Goal: Information Seeking & Learning: Check status

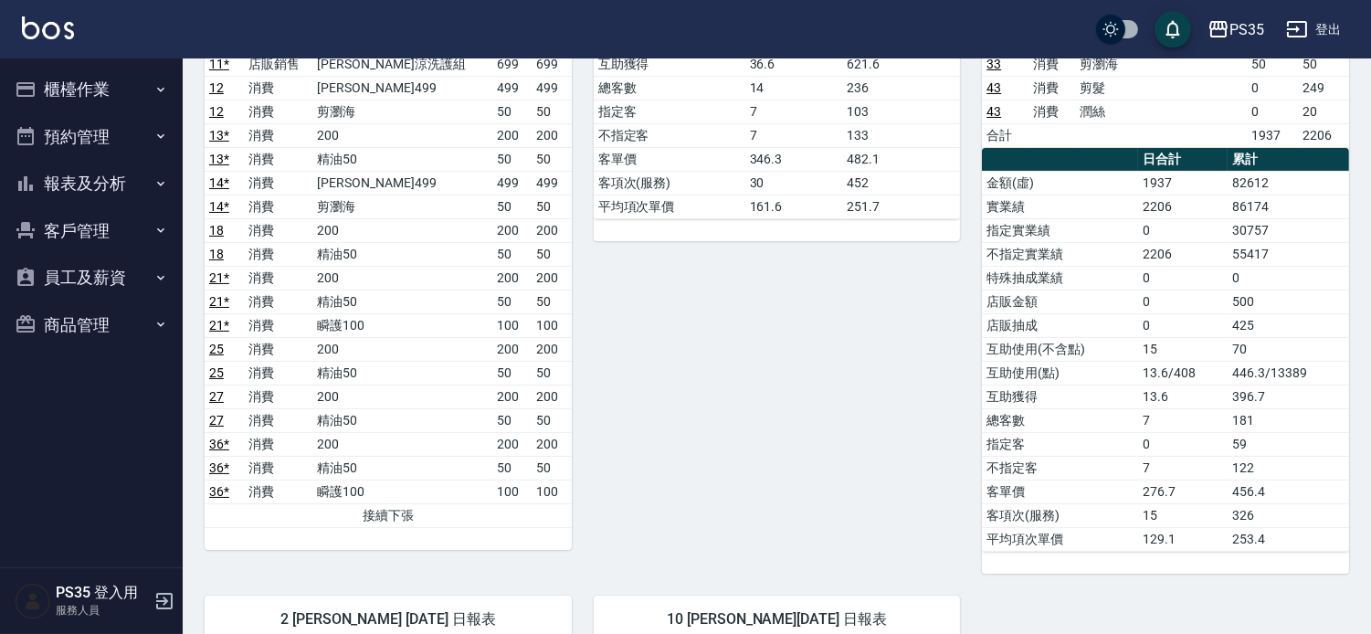
click at [121, 178] on button "報表及分析" at bounding box center [91, 183] width 168 height 47
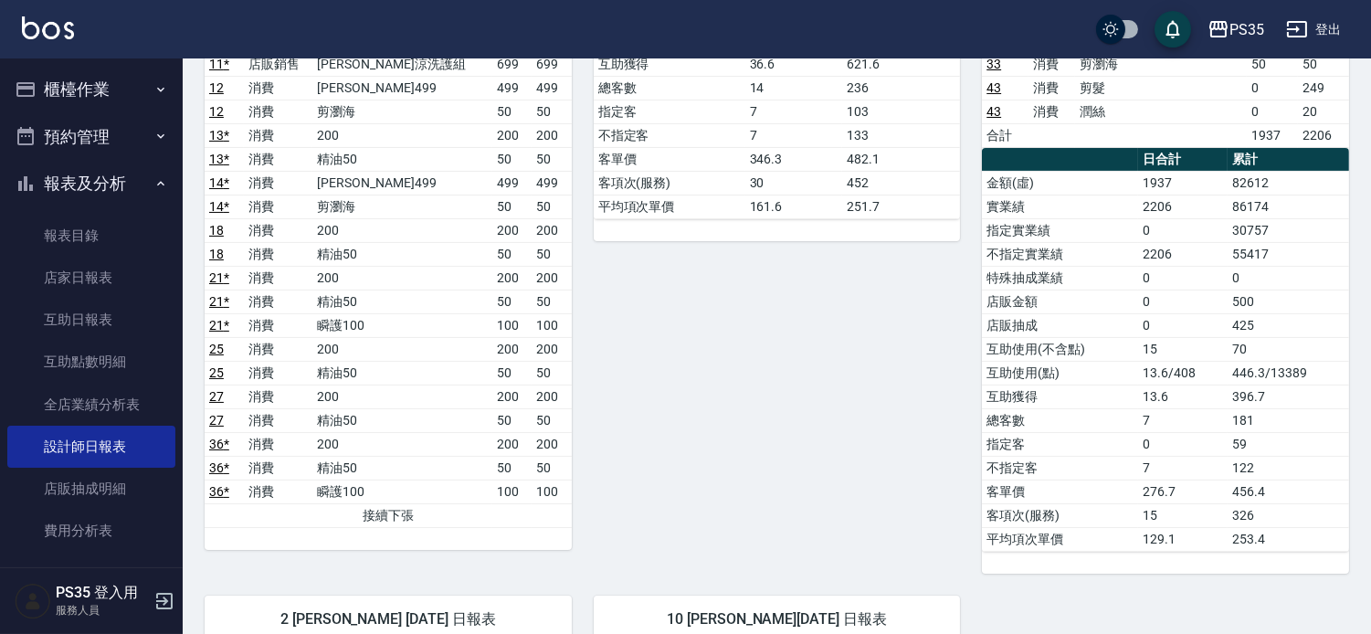
scroll to position [507, 0]
click at [92, 316] on link "互助日報表" at bounding box center [91, 320] width 168 height 42
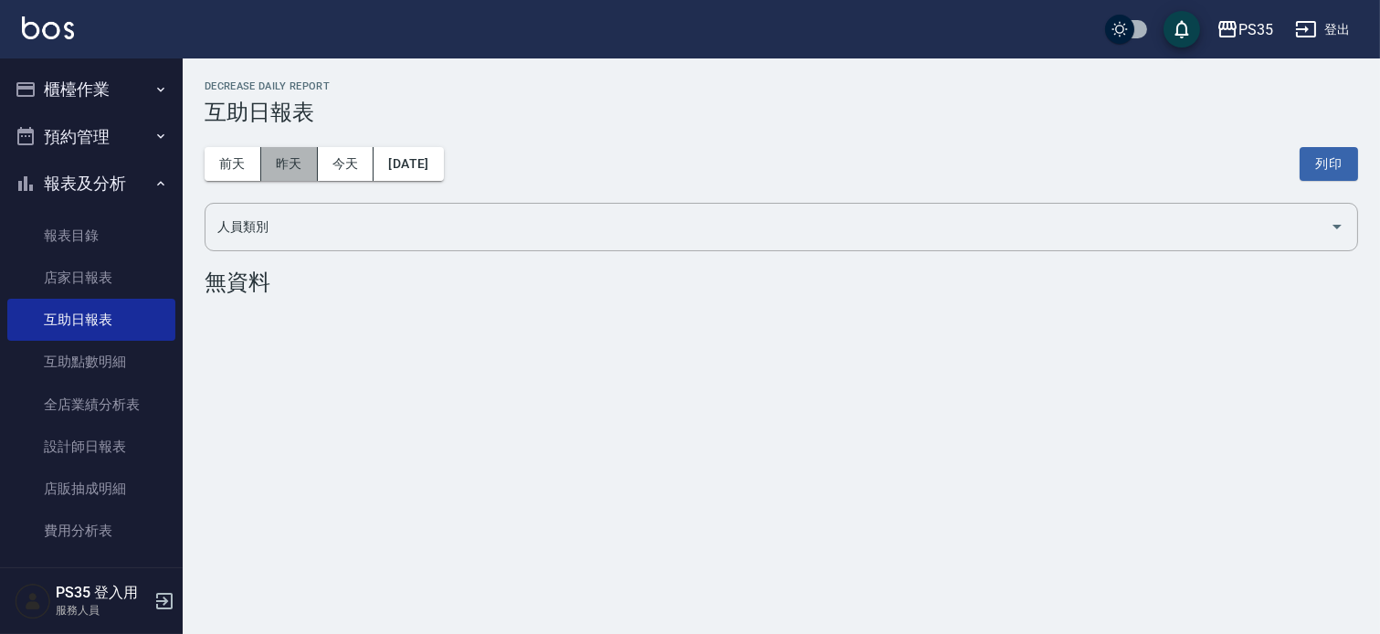
click at [285, 171] on button "昨天" at bounding box center [289, 164] width 57 height 34
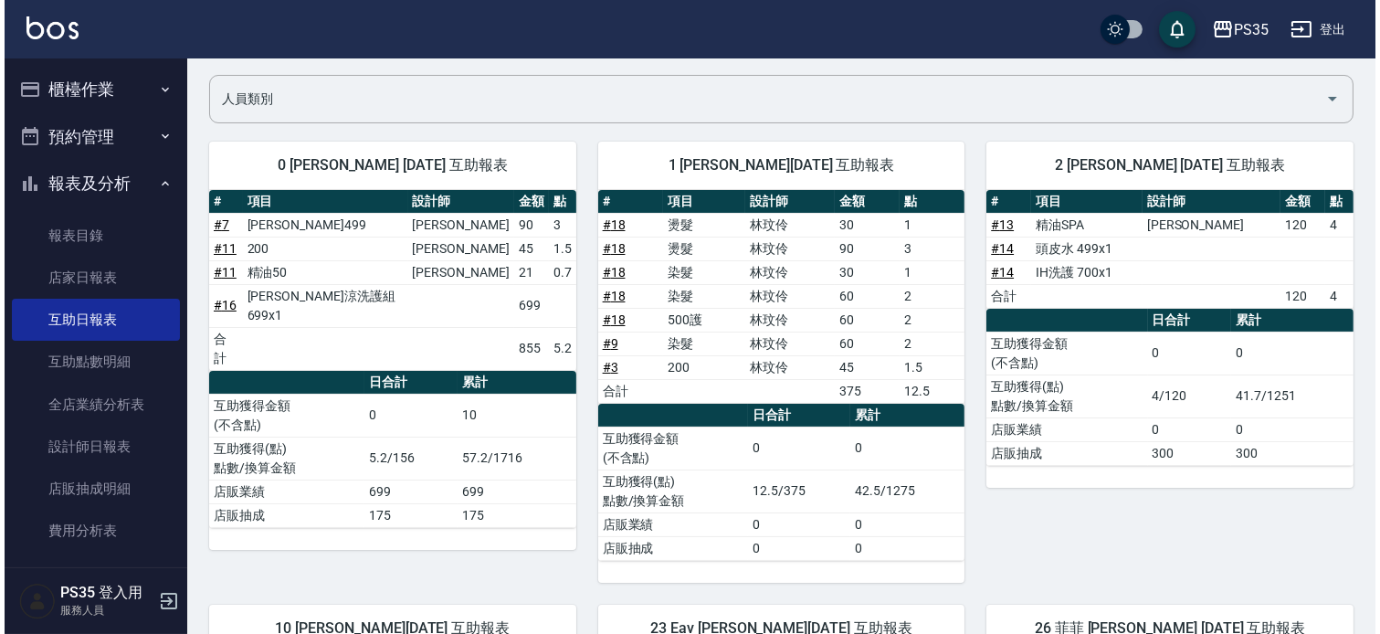
scroll to position [26, 0]
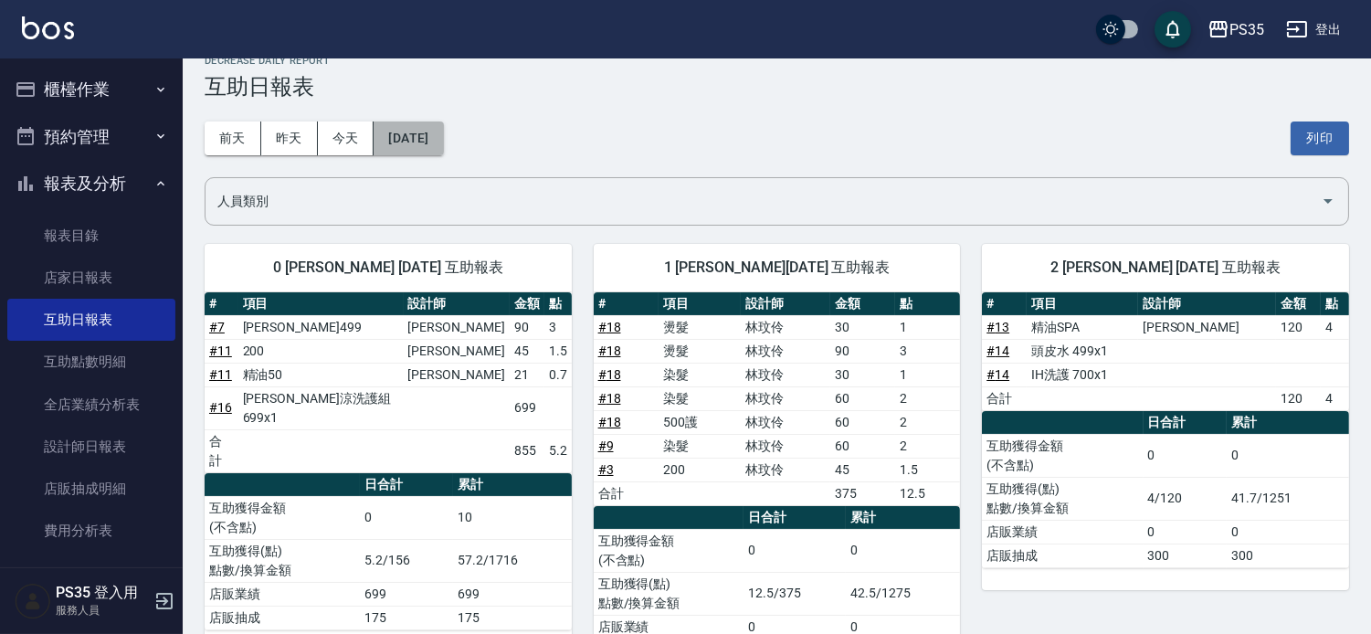
click at [404, 129] on button "[DATE]" at bounding box center [407, 138] width 69 height 34
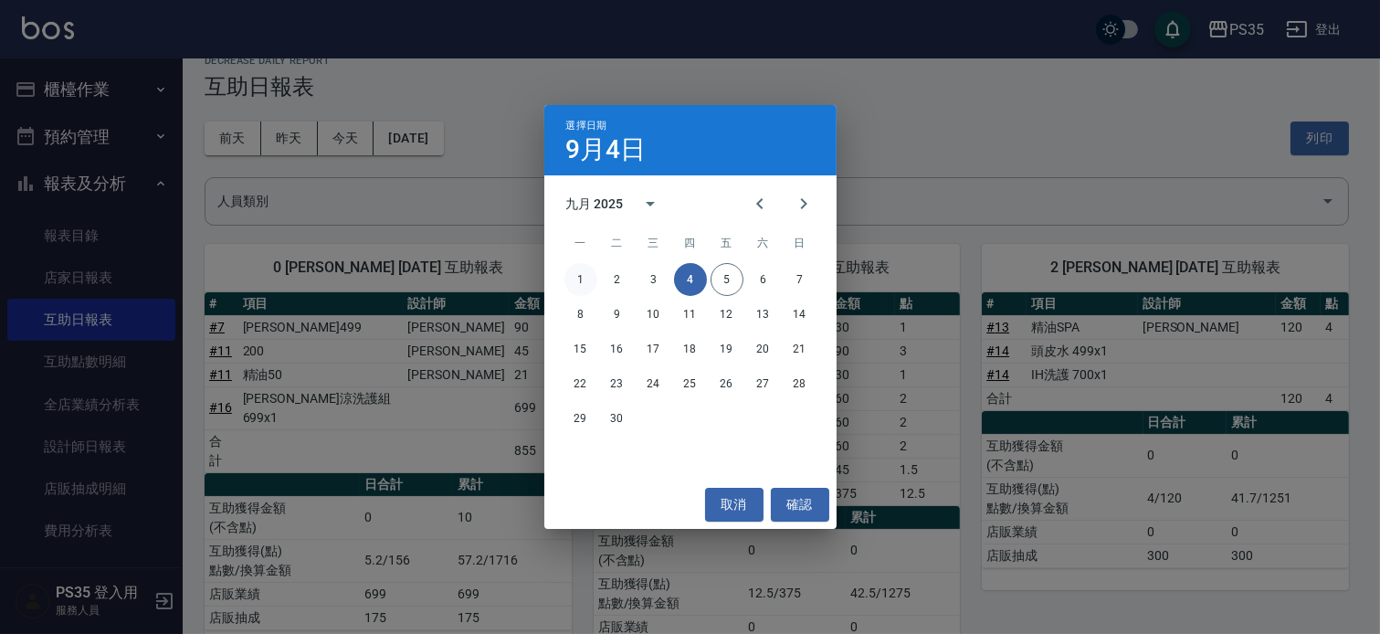
click at [580, 279] on button "1" at bounding box center [580, 279] width 33 height 33
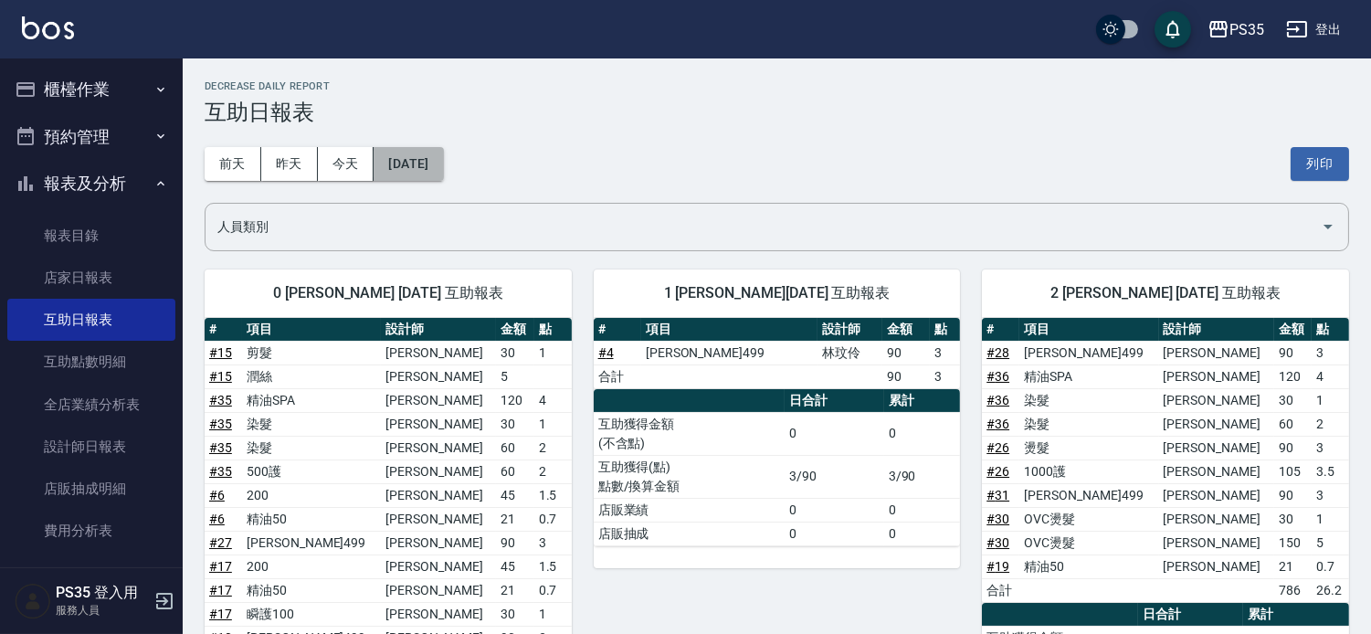
click at [430, 166] on button "[DATE]" at bounding box center [407, 164] width 69 height 34
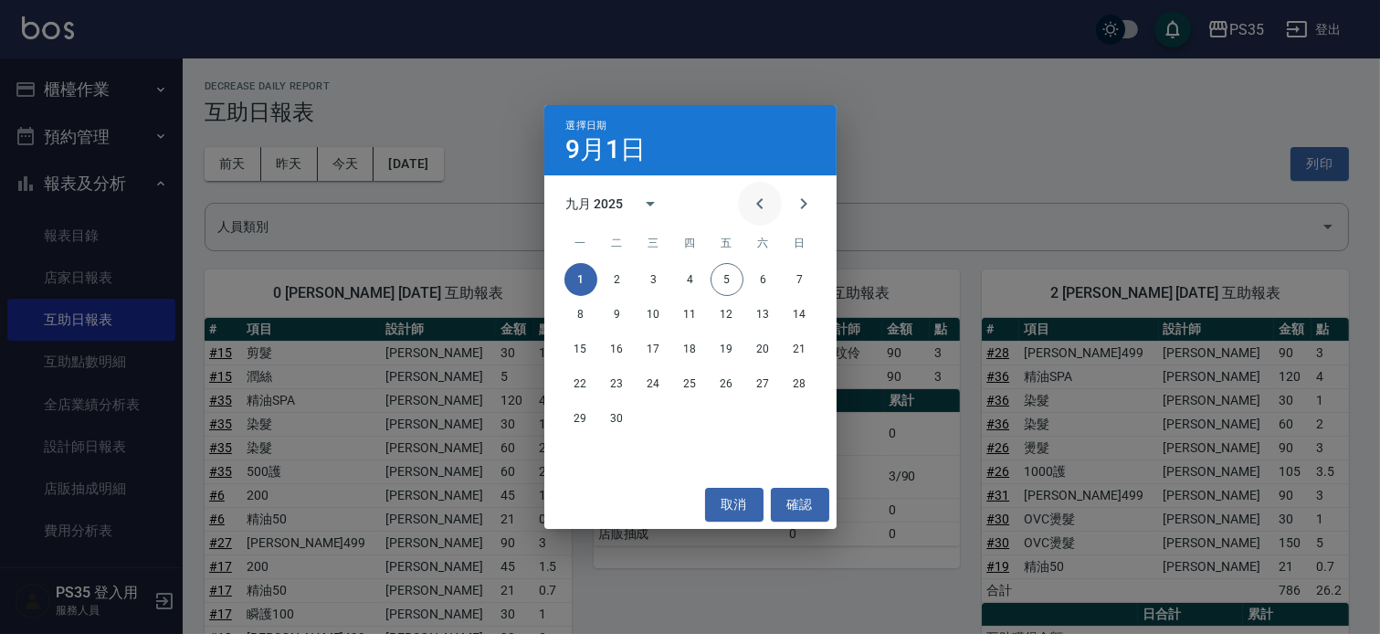
click at [749, 205] on icon "Previous month" at bounding box center [760, 204] width 22 height 22
click at [796, 409] on button "31" at bounding box center [799, 418] width 33 height 33
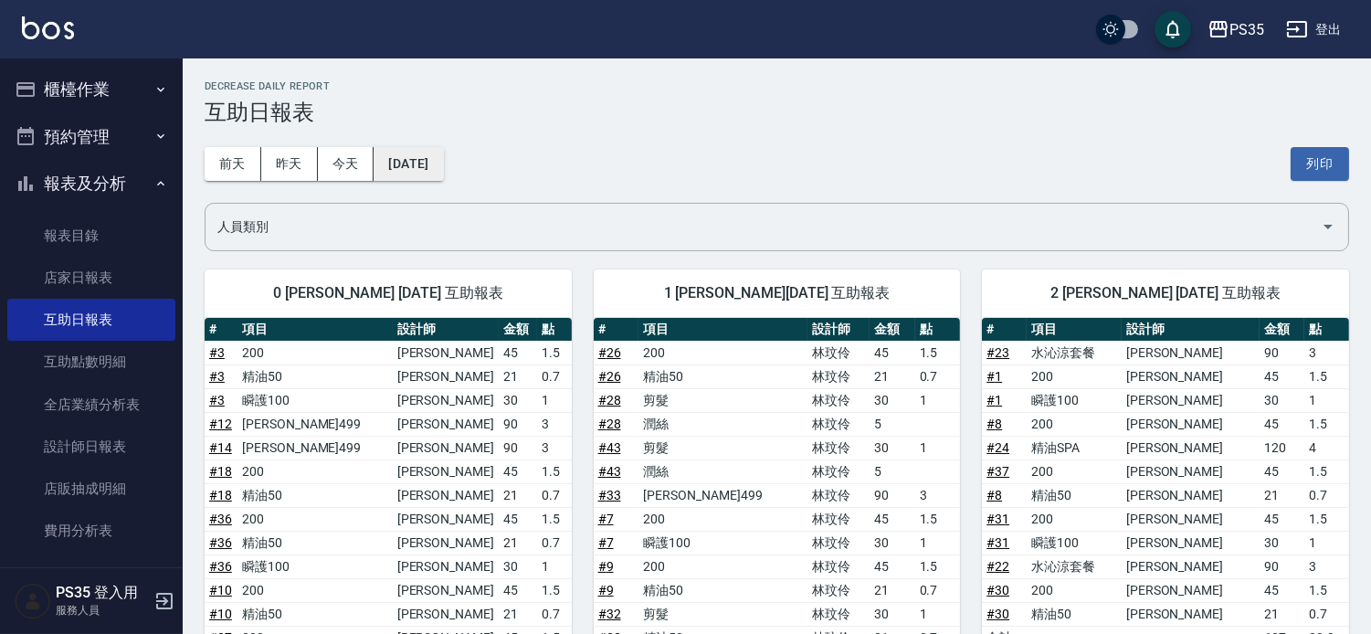
click at [391, 155] on button "[DATE]" at bounding box center [407, 164] width 69 height 34
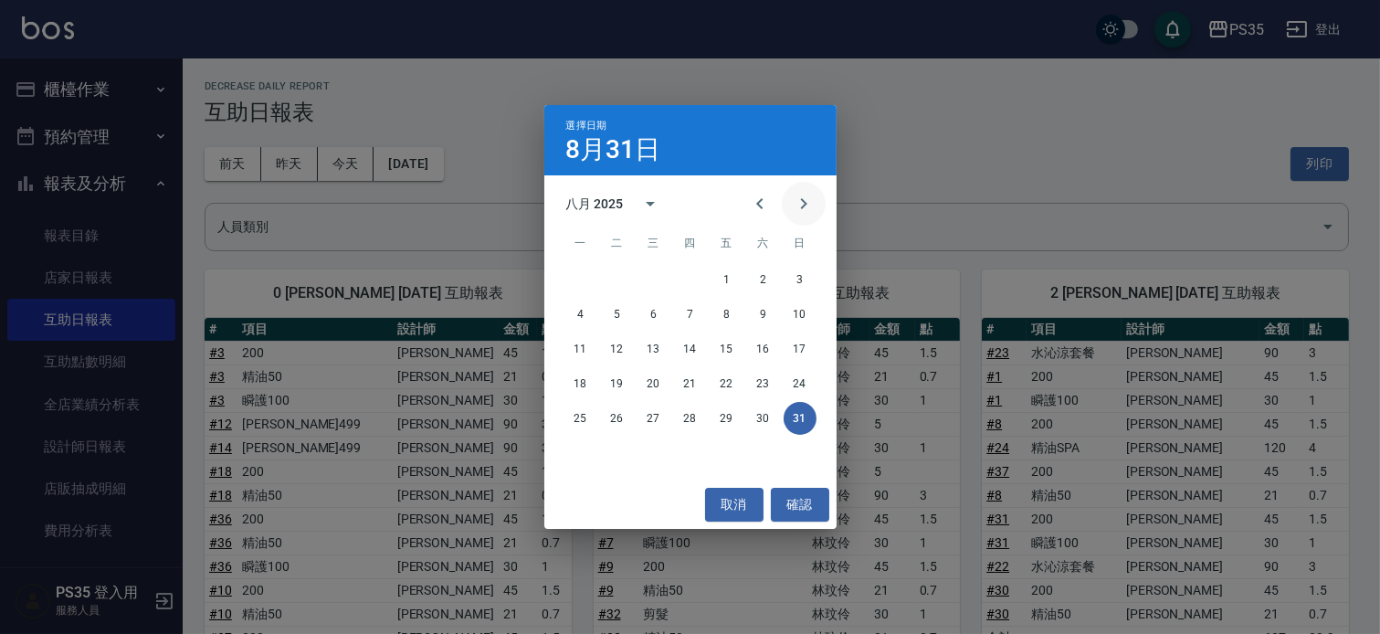
click at [793, 210] on icon "Next month" at bounding box center [804, 204] width 22 height 22
click at [573, 280] on button "1" at bounding box center [580, 279] width 33 height 33
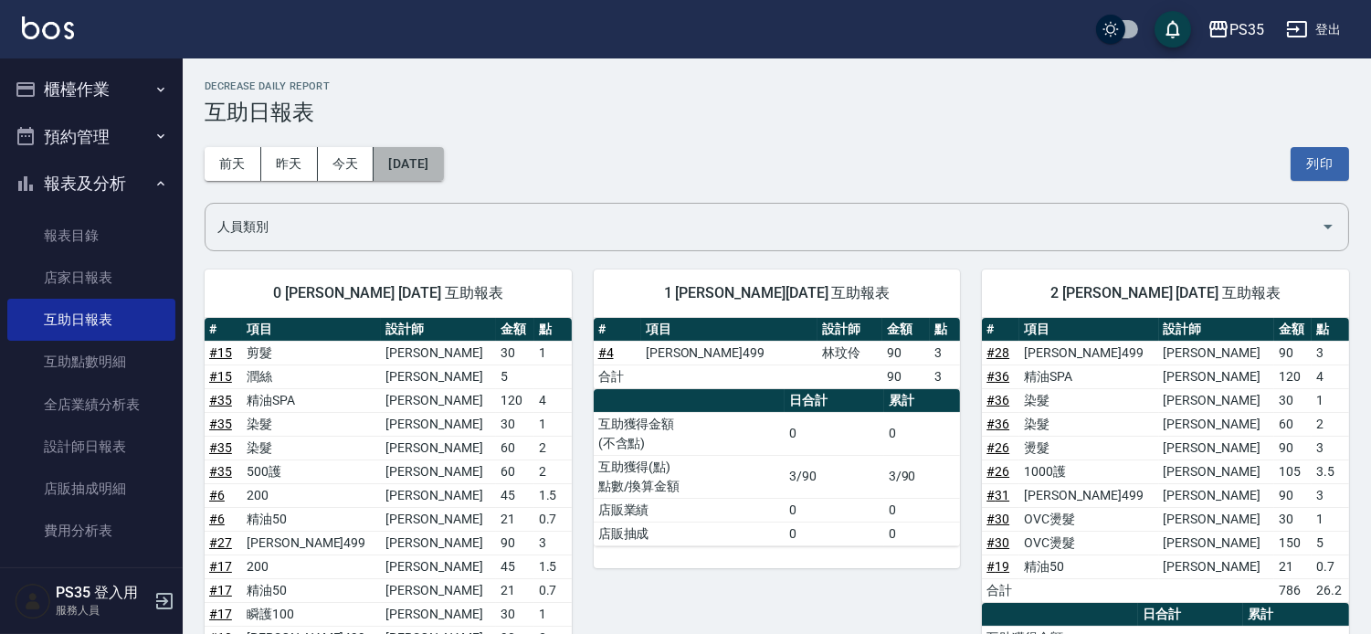
click at [434, 163] on button "[DATE]" at bounding box center [407, 164] width 69 height 34
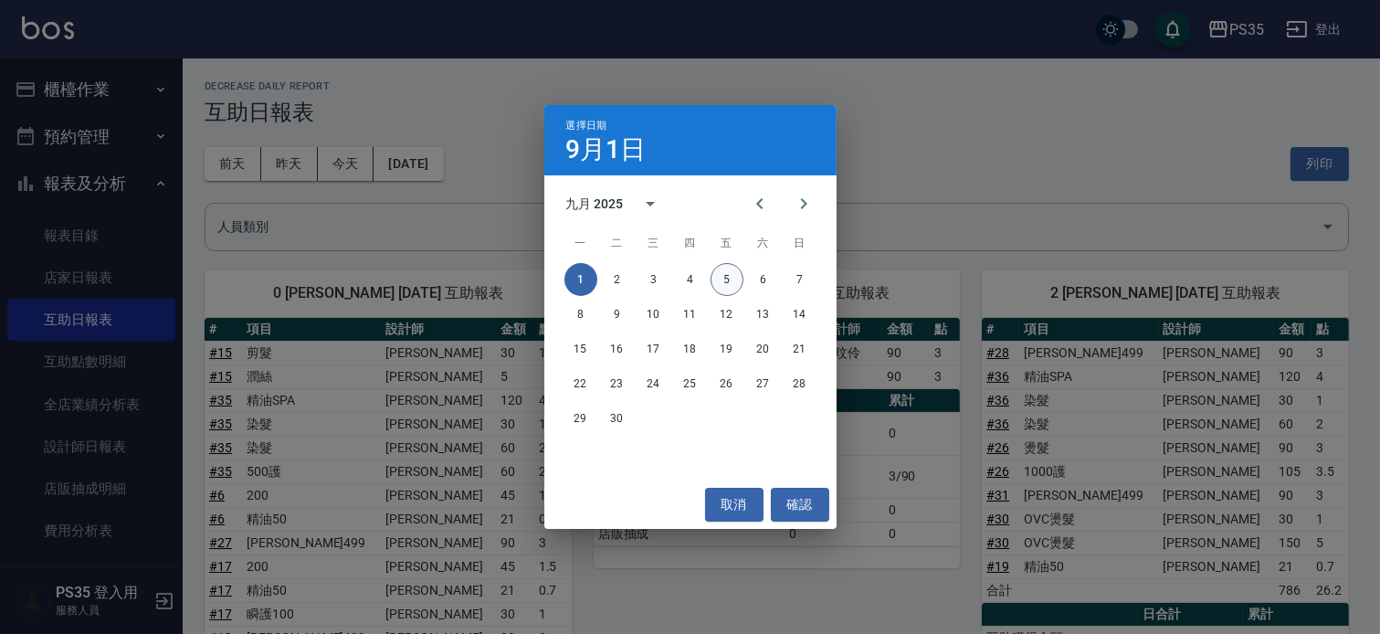
click at [710, 272] on button "5" at bounding box center [726, 279] width 33 height 33
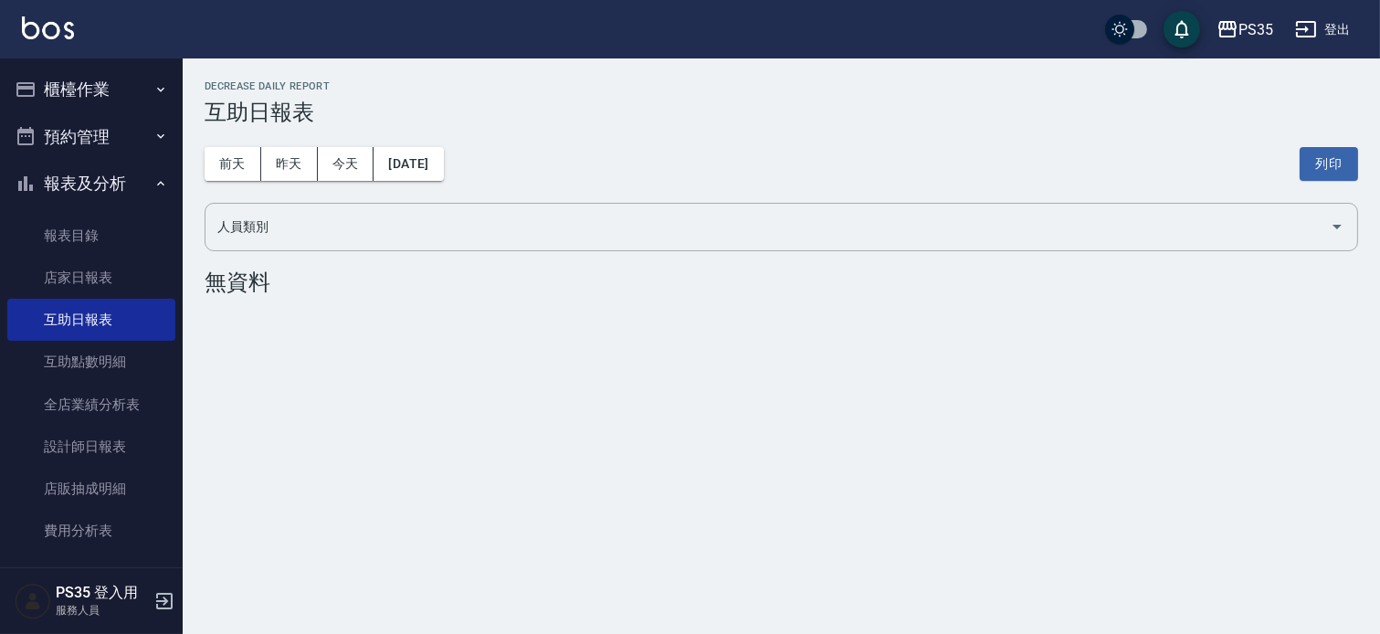
click at [479, 152] on div "[DATE] [DATE] [DATE] [DATE] 列印" at bounding box center [781, 164] width 1153 height 78
click at [443, 167] on button "[DATE]" at bounding box center [407, 164] width 69 height 34
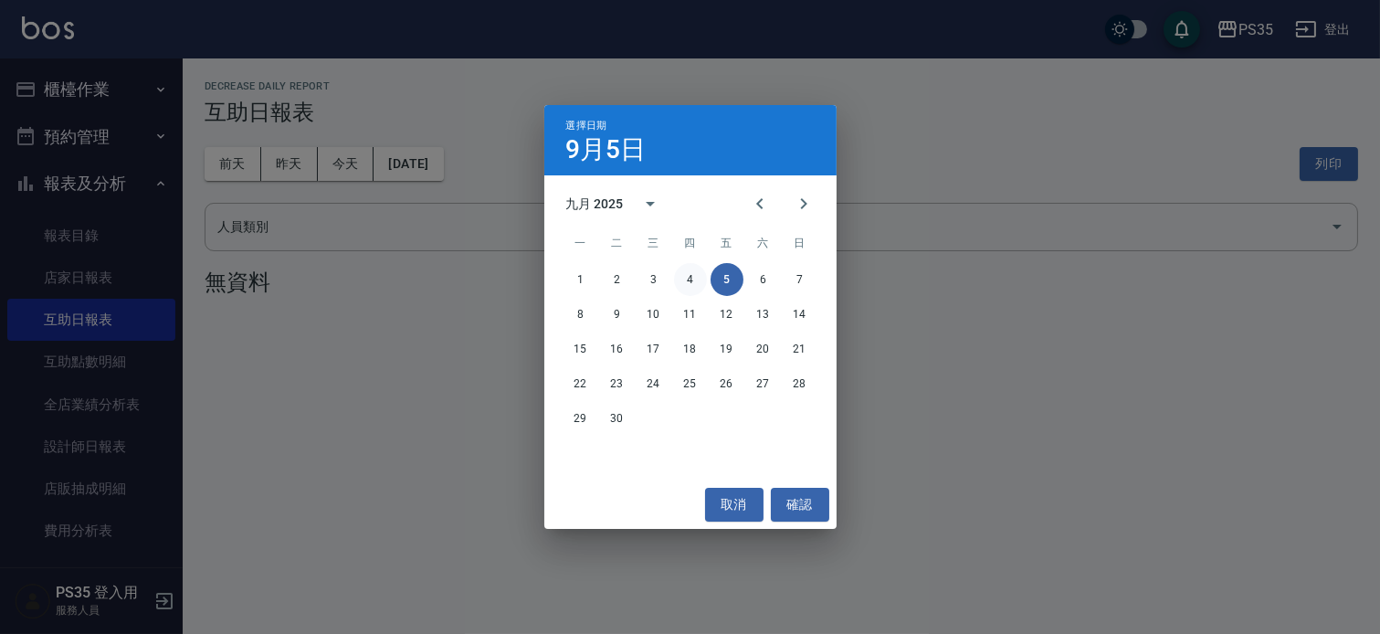
click at [697, 278] on button "4" at bounding box center [690, 279] width 33 height 33
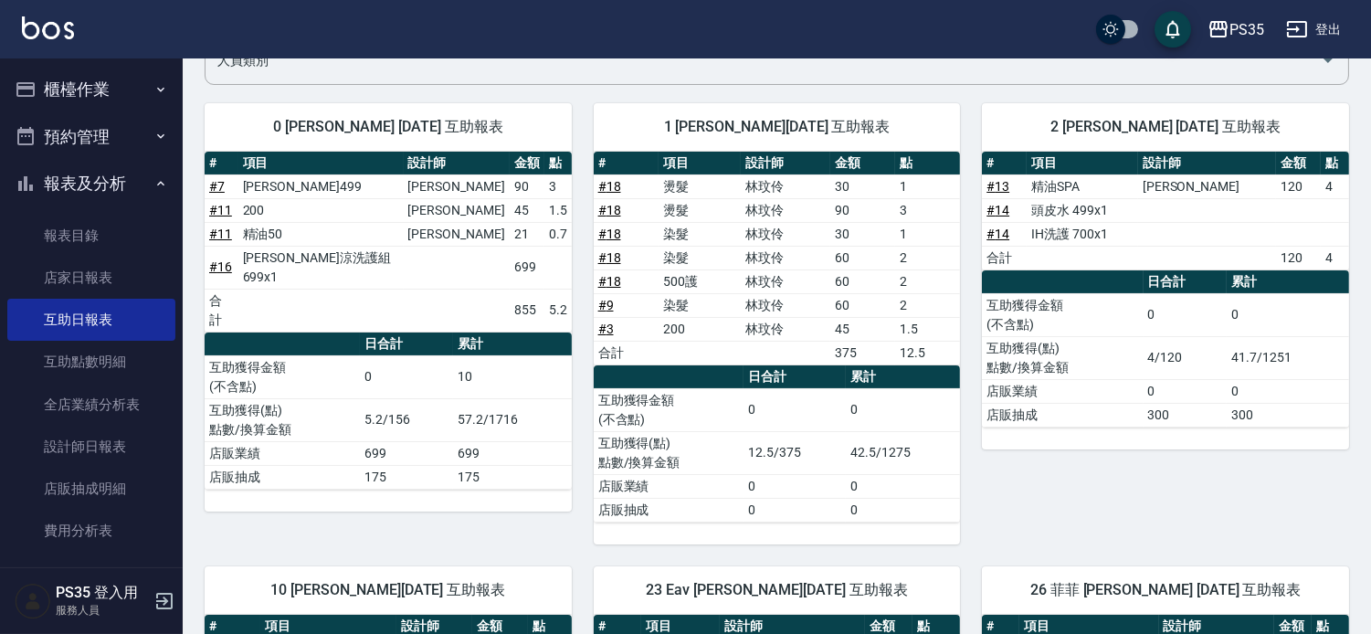
scroll to position [203, 0]
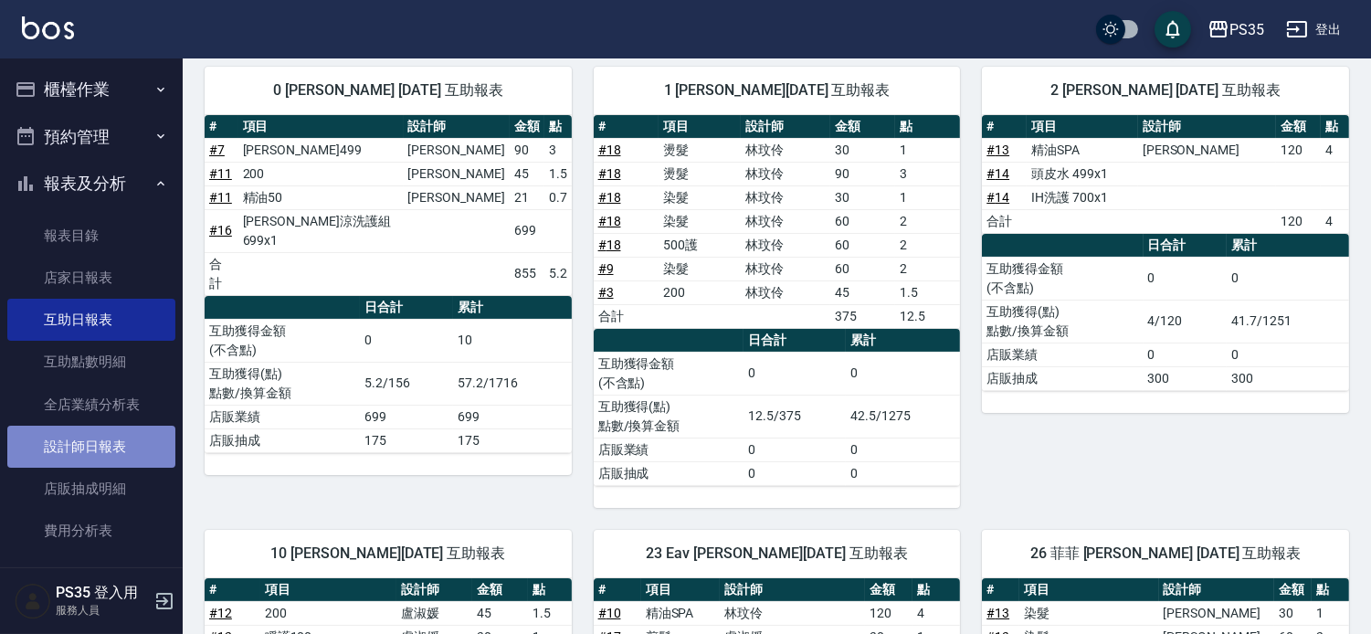
click at [96, 451] on link "設計師日報表" at bounding box center [91, 447] width 168 height 42
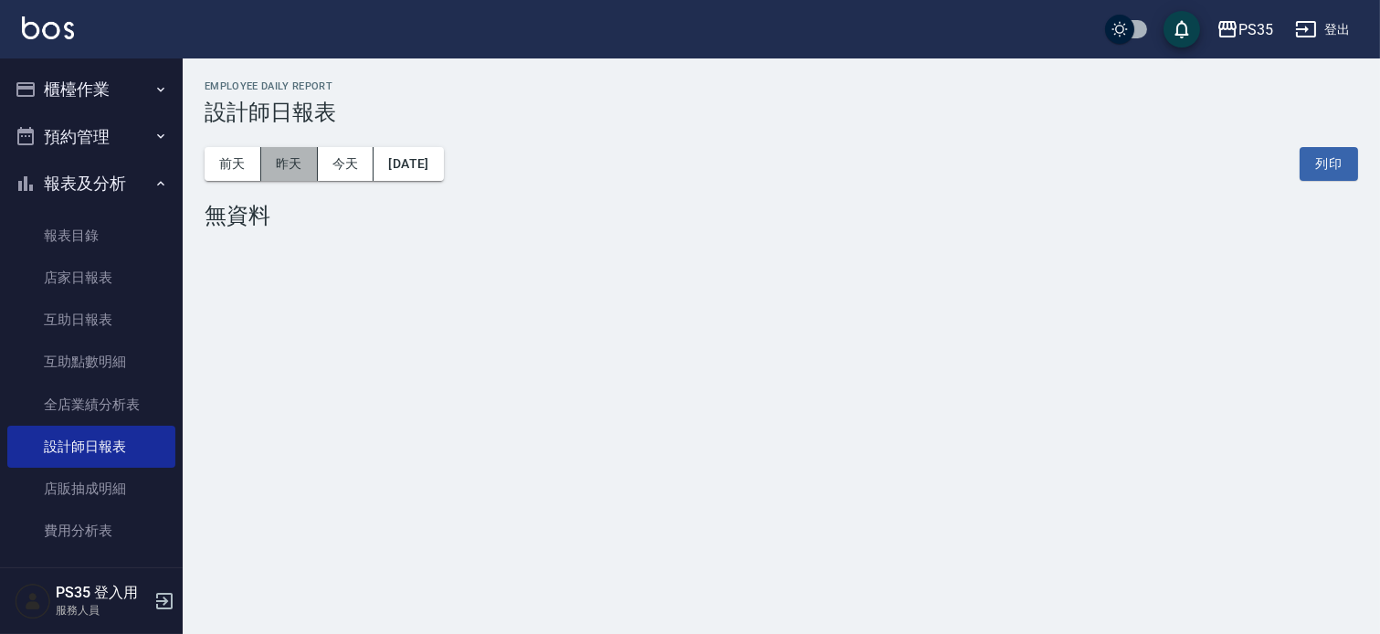
click at [288, 167] on button "昨天" at bounding box center [289, 164] width 57 height 34
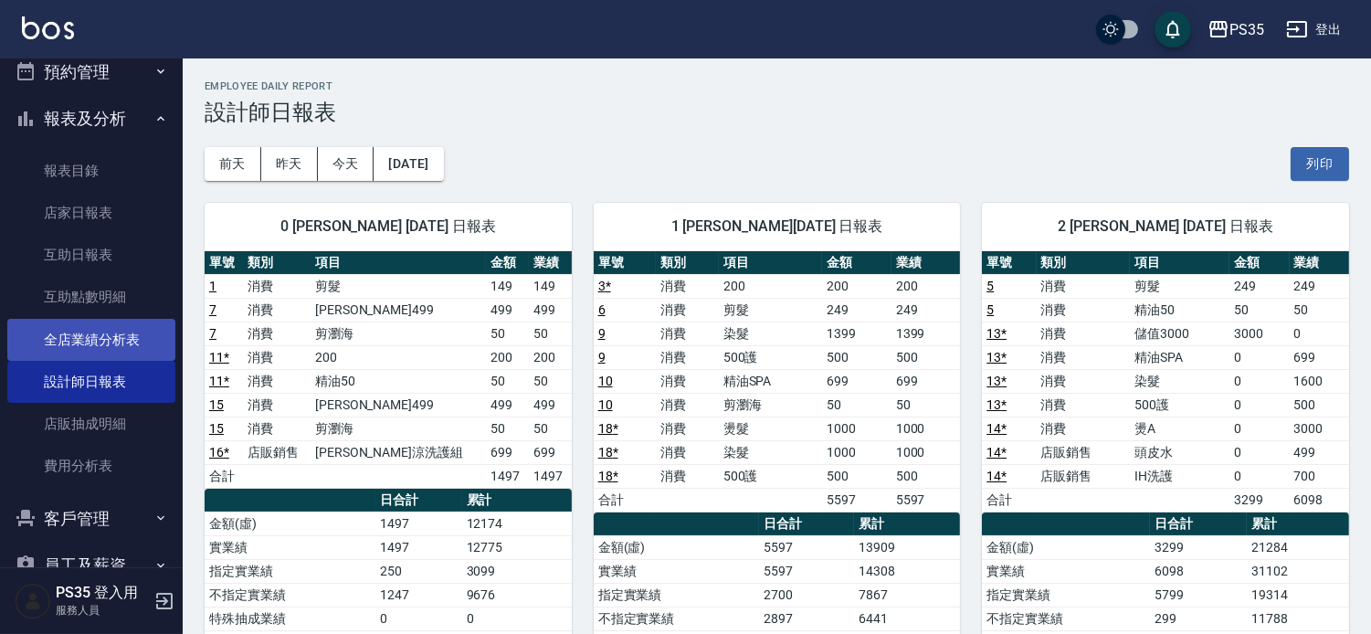
scroll to position [101, 0]
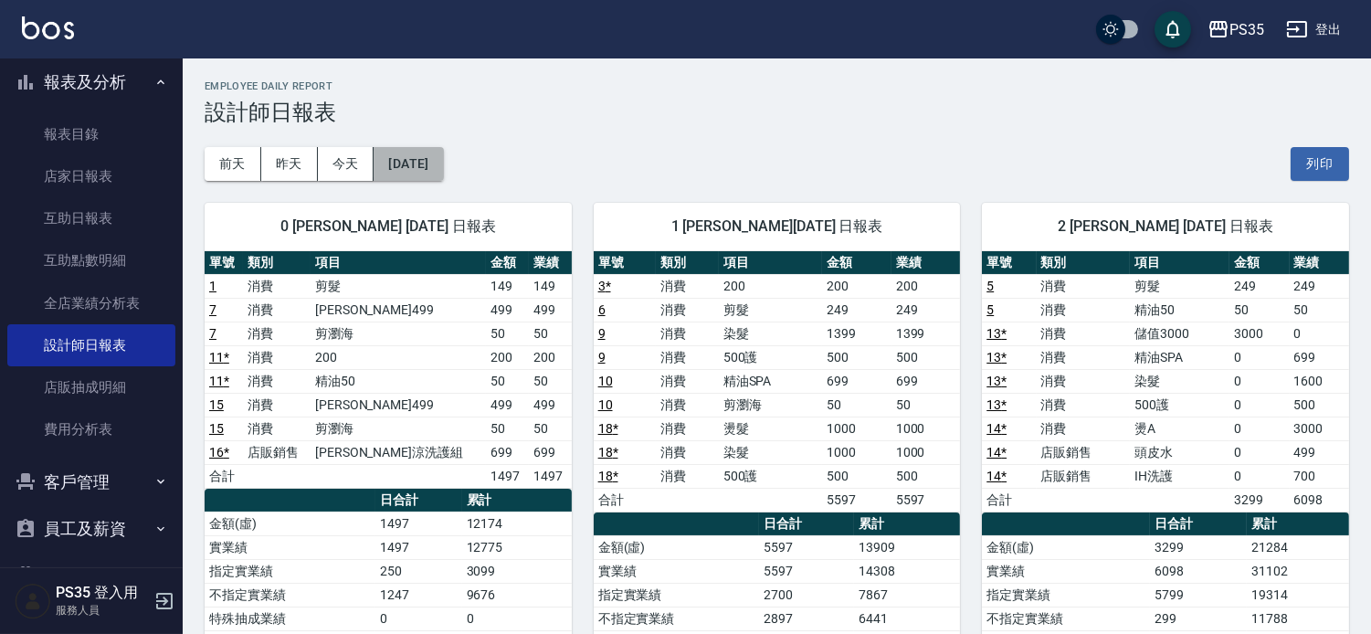
click at [425, 160] on button "[DATE]" at bounding box center [407, 164] width 69 height 34
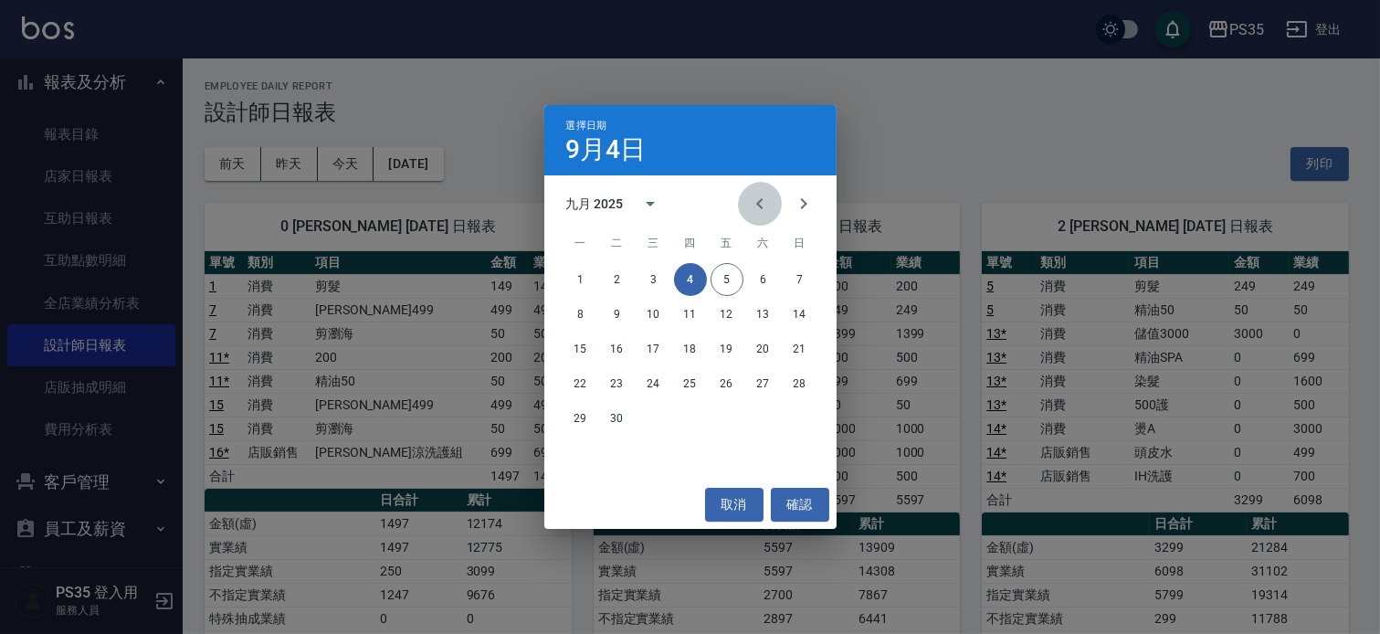
click at [749, 207] on icon "Previous month" at bounding box center [760, 204] width 22 height 22
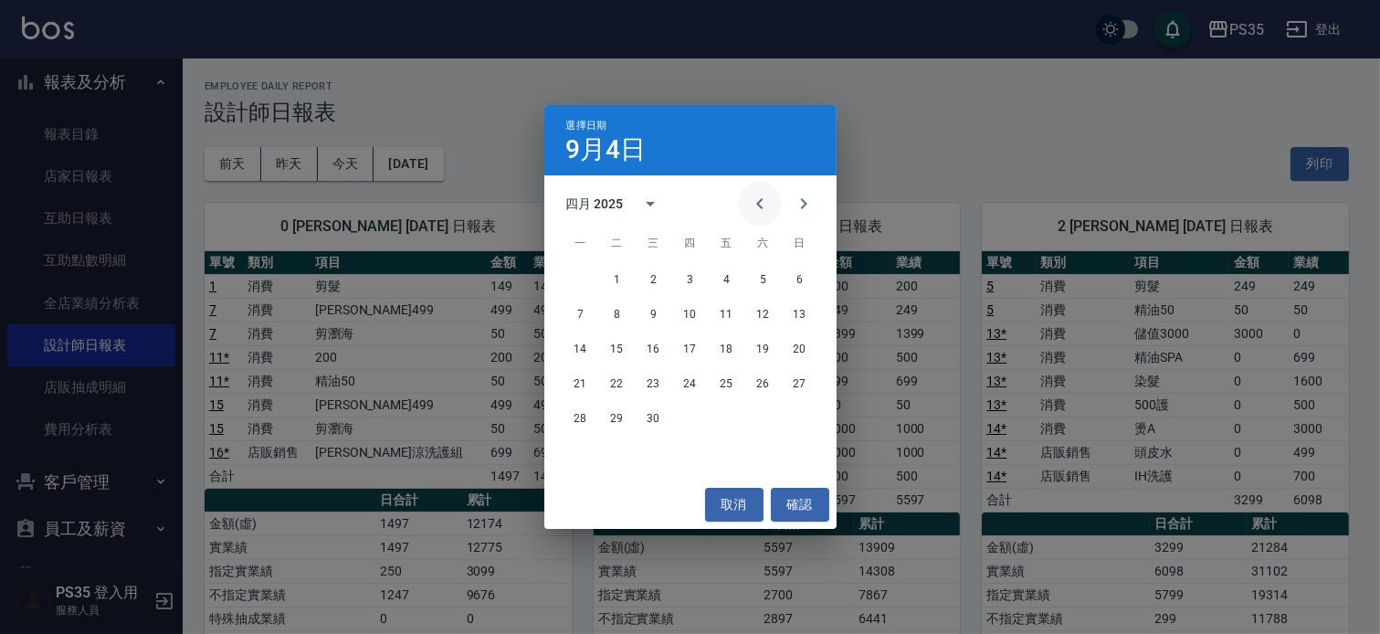
click at [762, 203] on icon "Previous month" at bounding box center [760, 204] width 22 height 22
click at [765, 278] on button "1" at bounding box center [763, 279] width 33 height 33
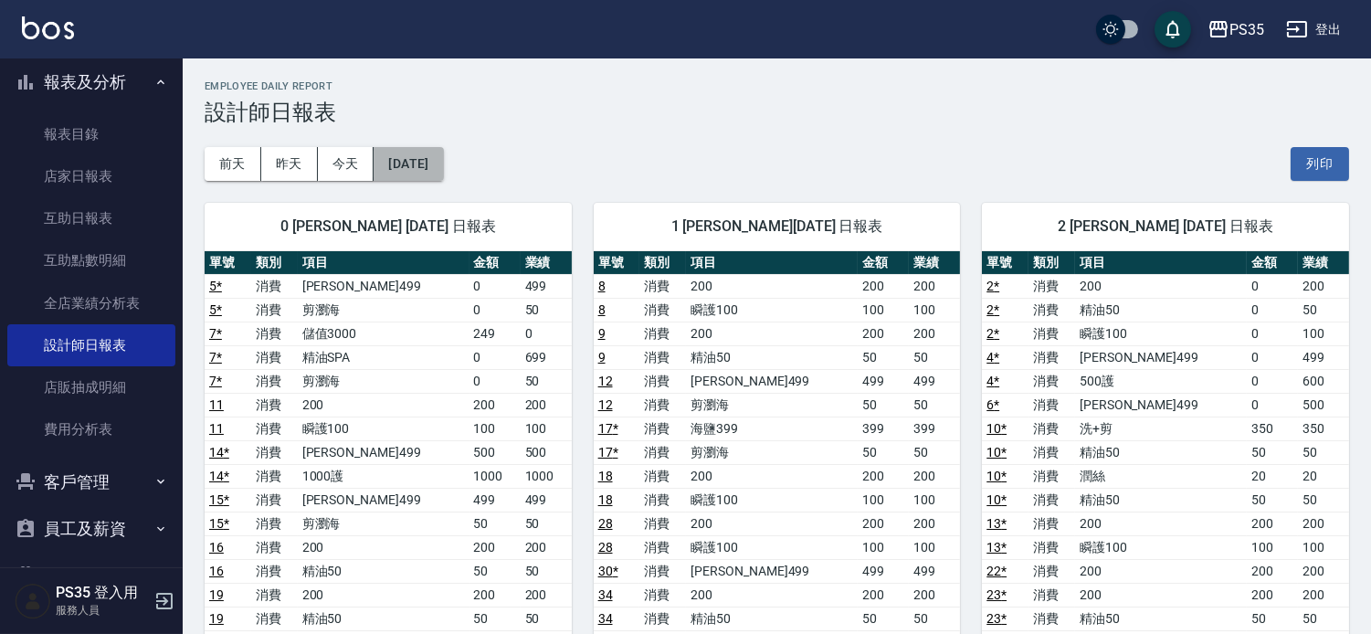
click at [433, 164] on button "[DATE]" at bounding box center [407, 164] width 69 height 34
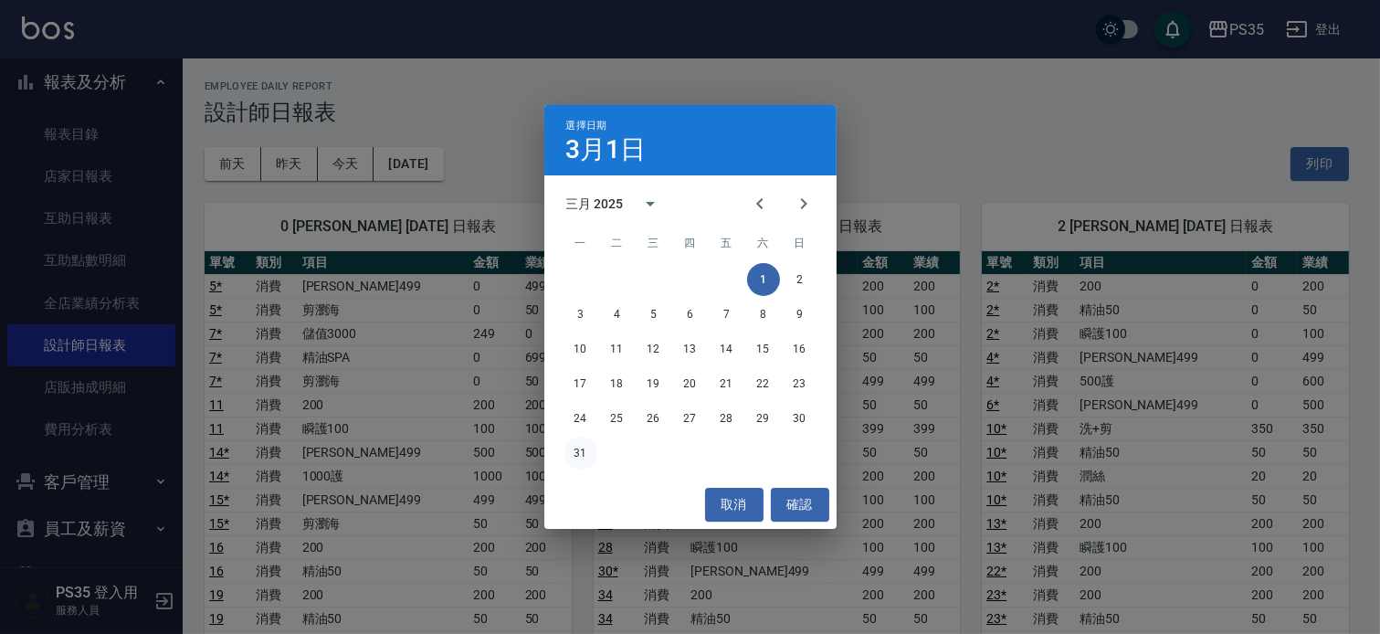
click at [575, 453] on button "31" at bounding box center [580, 452] width 33 height 33
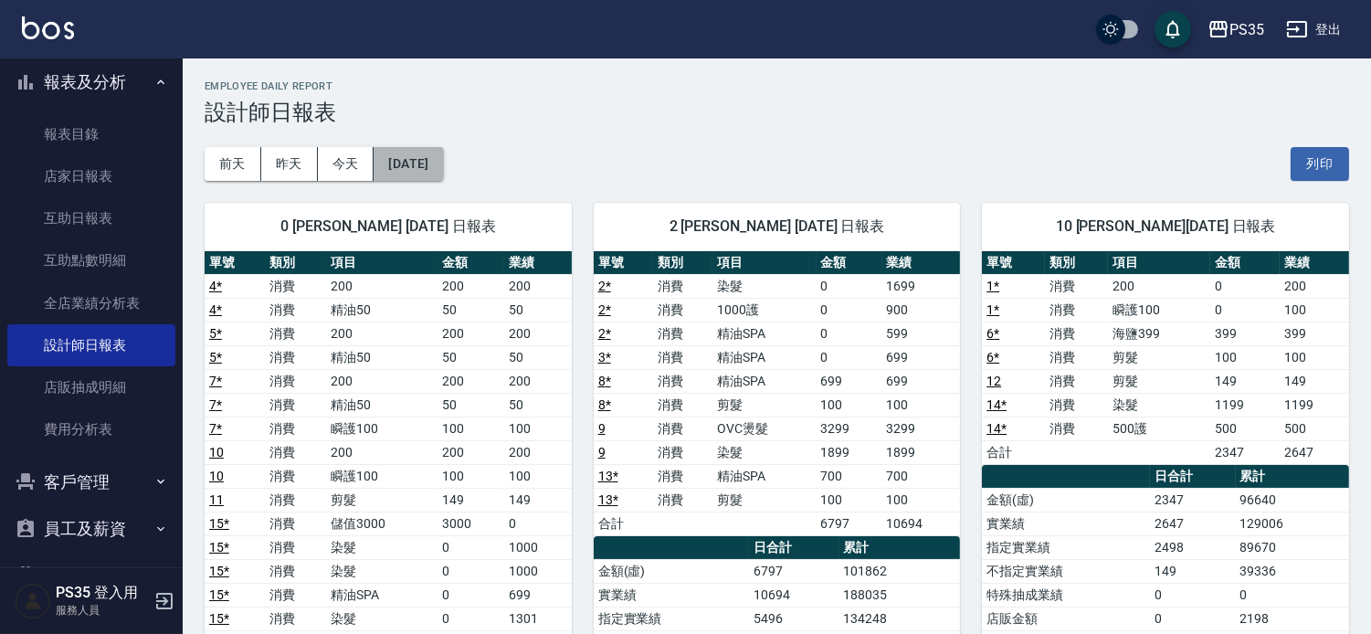
click at [443, 171] on button "[DATE]" at bounding box center [407, 164] width 69 height 34
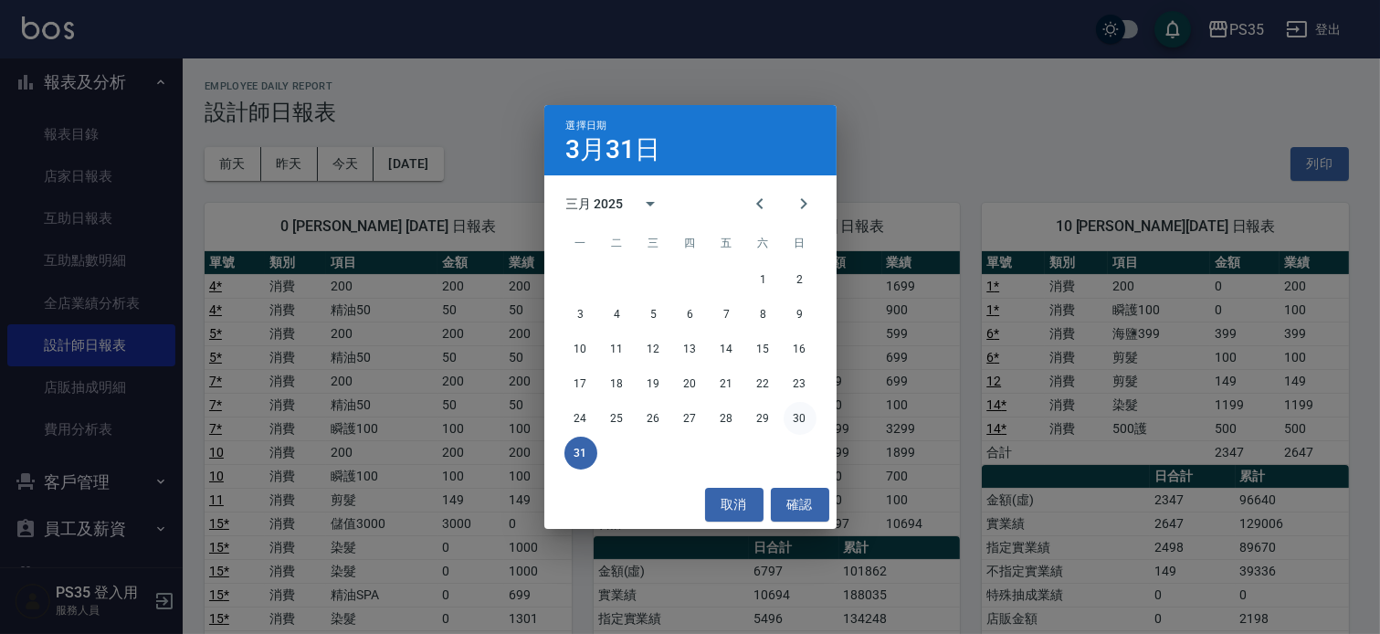
click at [813, 416] on button "30" at bounding box center [799, 418] width 33 height 33
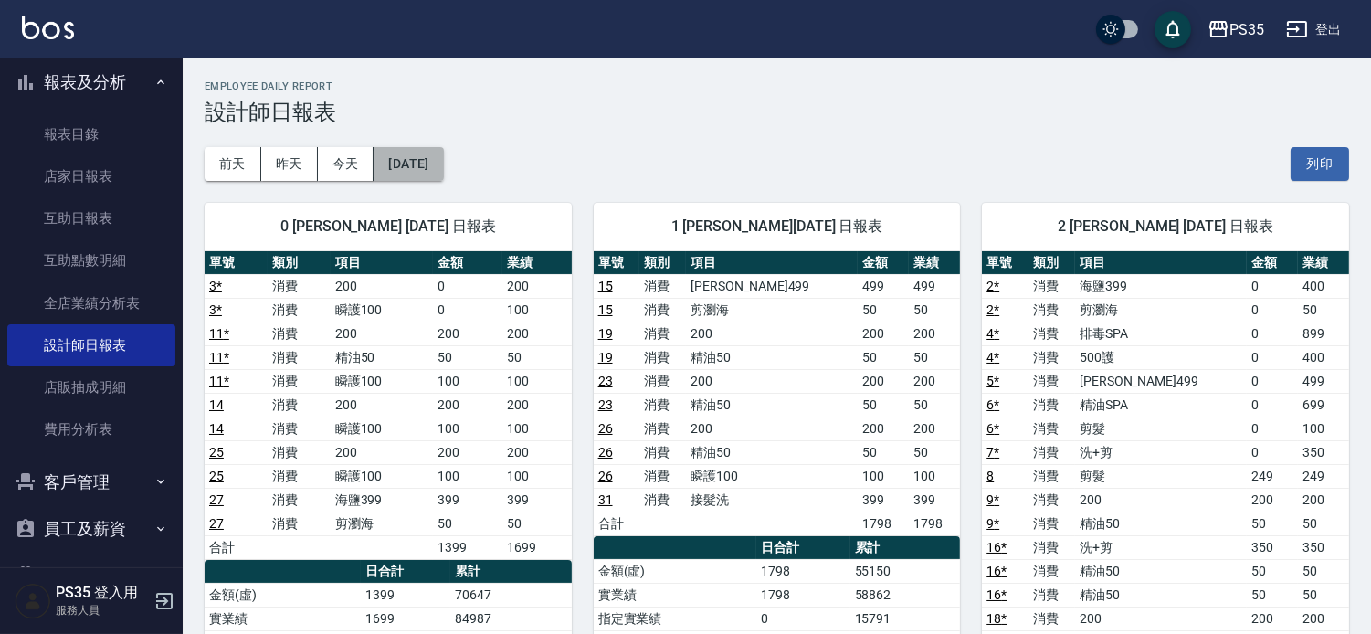
click at [443, 165] on button "[DATE]" at bounding box center [407, 164] width 69 height 34
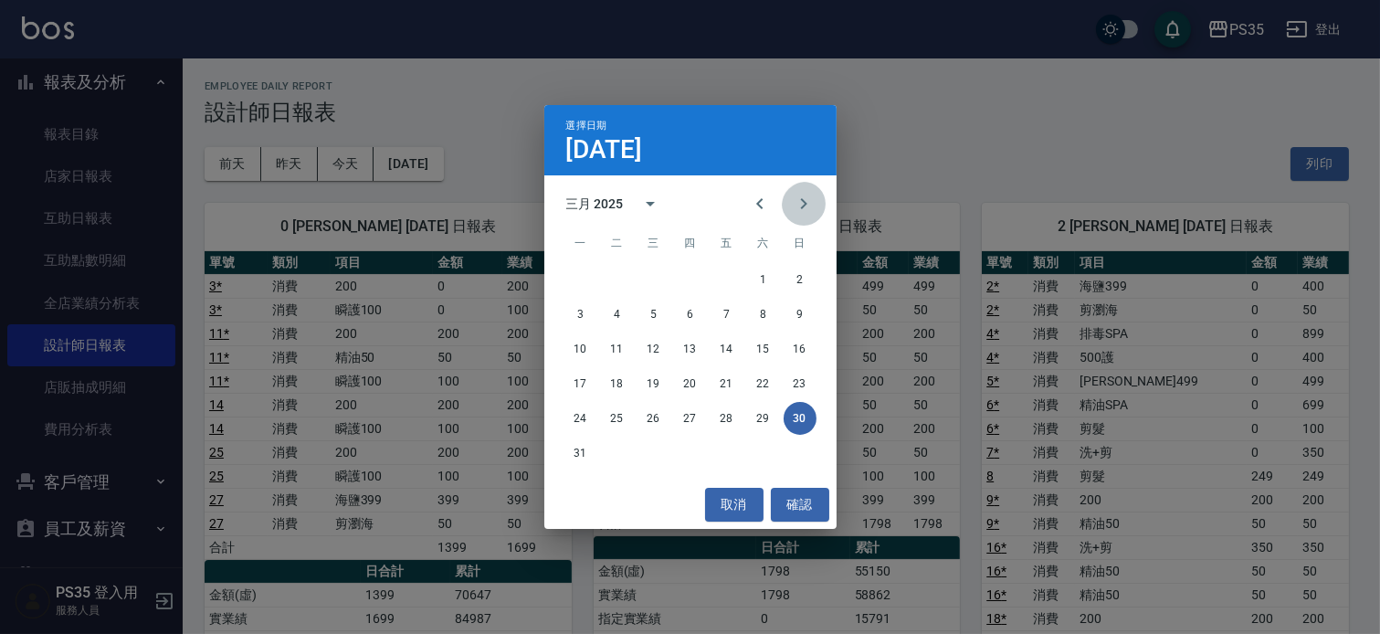
click at [808, 204] on icon "Next month" at bounding box center [804, 204] width 22 height 22
click at [656, 420] on button "30" at bounding box center [653, 418] width 33 height 33
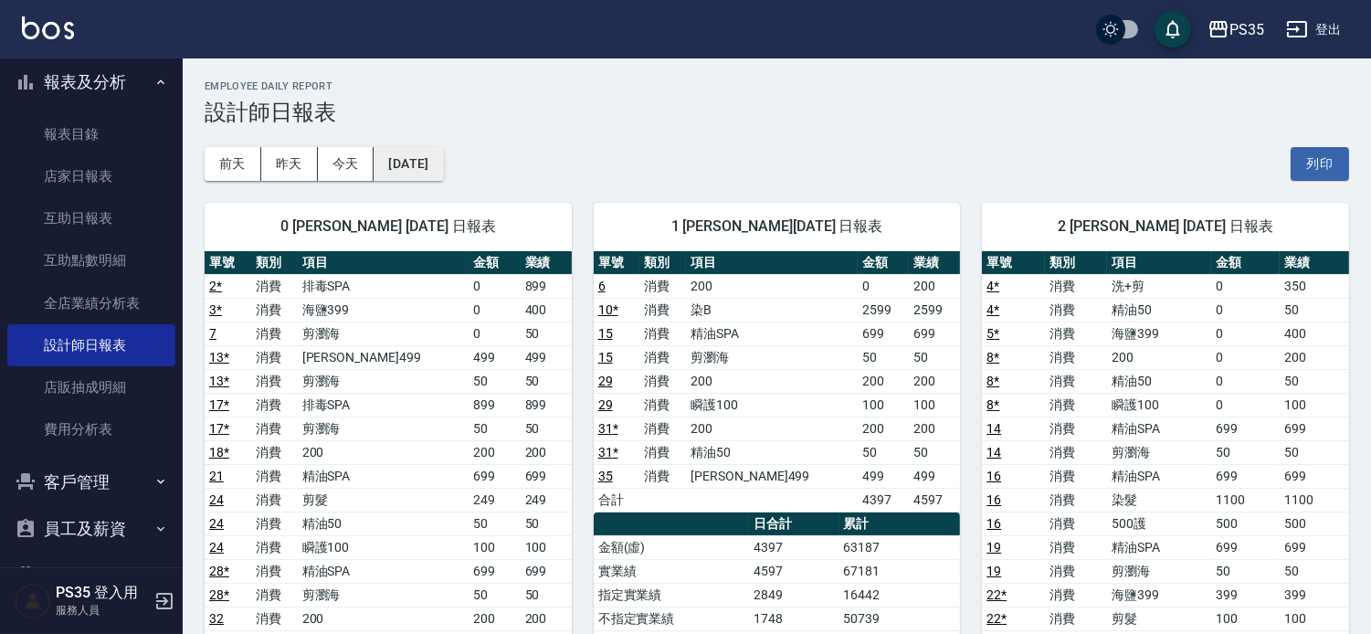
click at [443, 174] on button "[DATE]" at bounding box center [407, 164] width 69 height 34
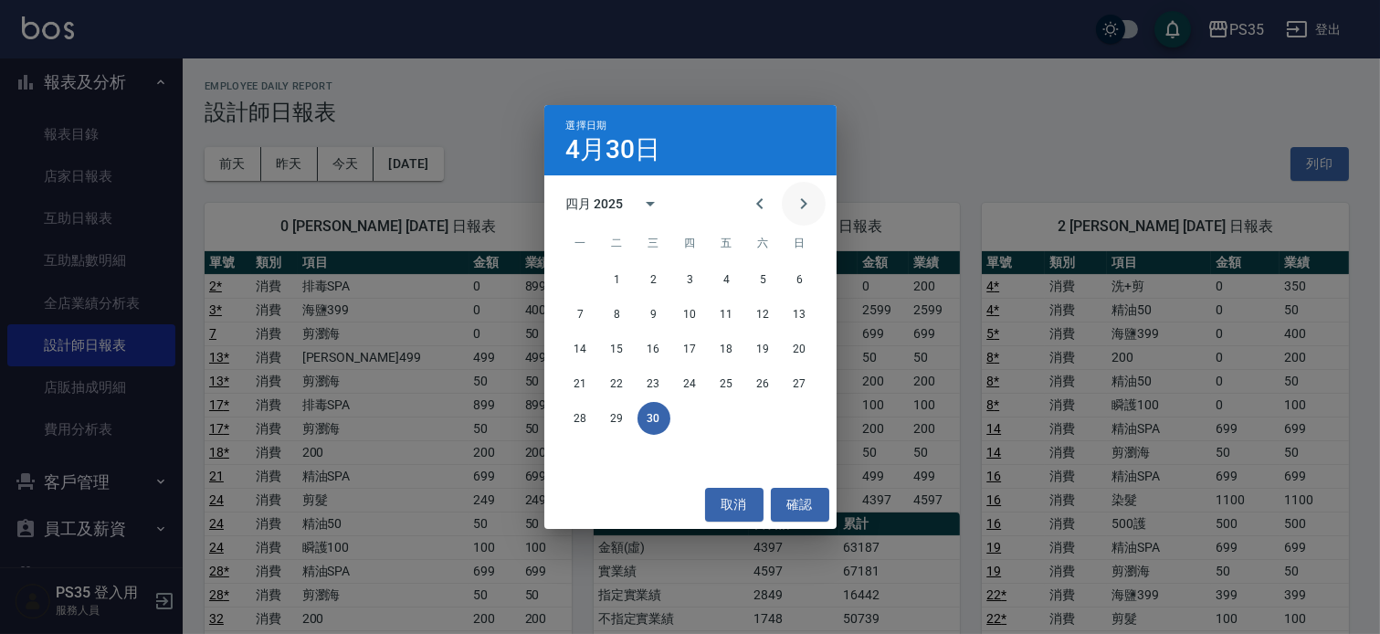
click at [806, 212] on icon "Next month" at bounding box center [804, 204] width 22 height 22
click at [768, 423] on button "31" at bounding box center [763, 418] width 33 height 33
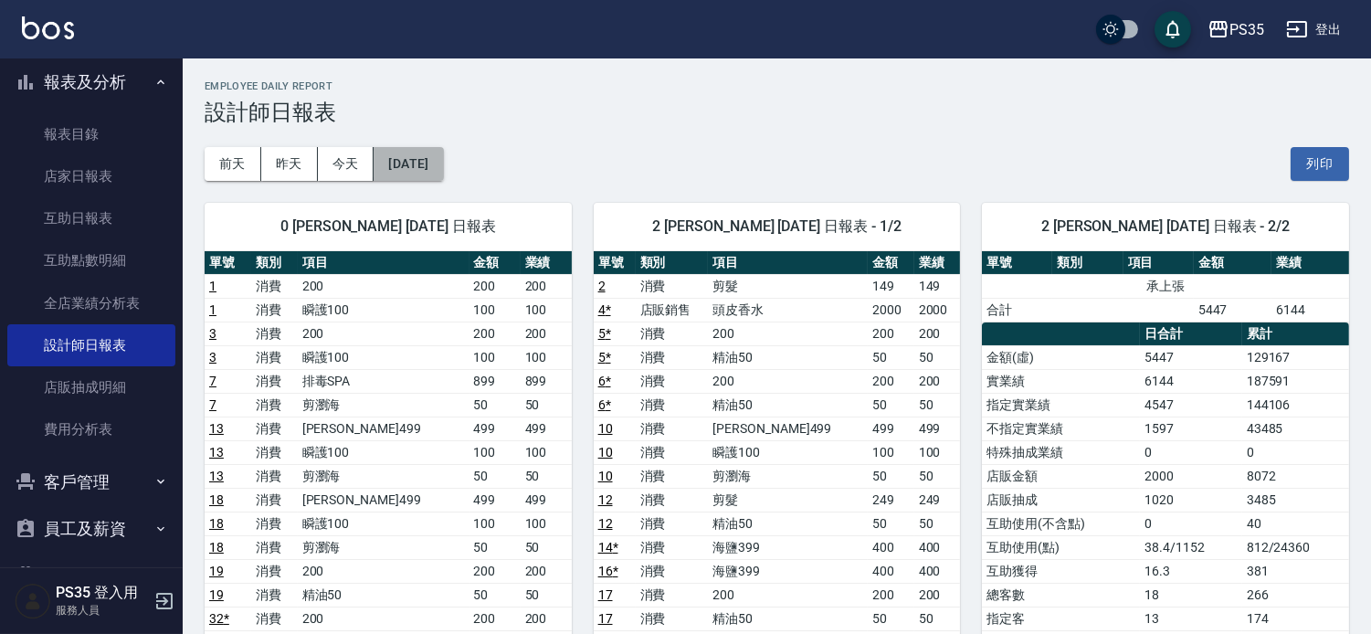
click at [443, 164] on button "[DATE]" at bounding box center [407, 164] width 69 height 34
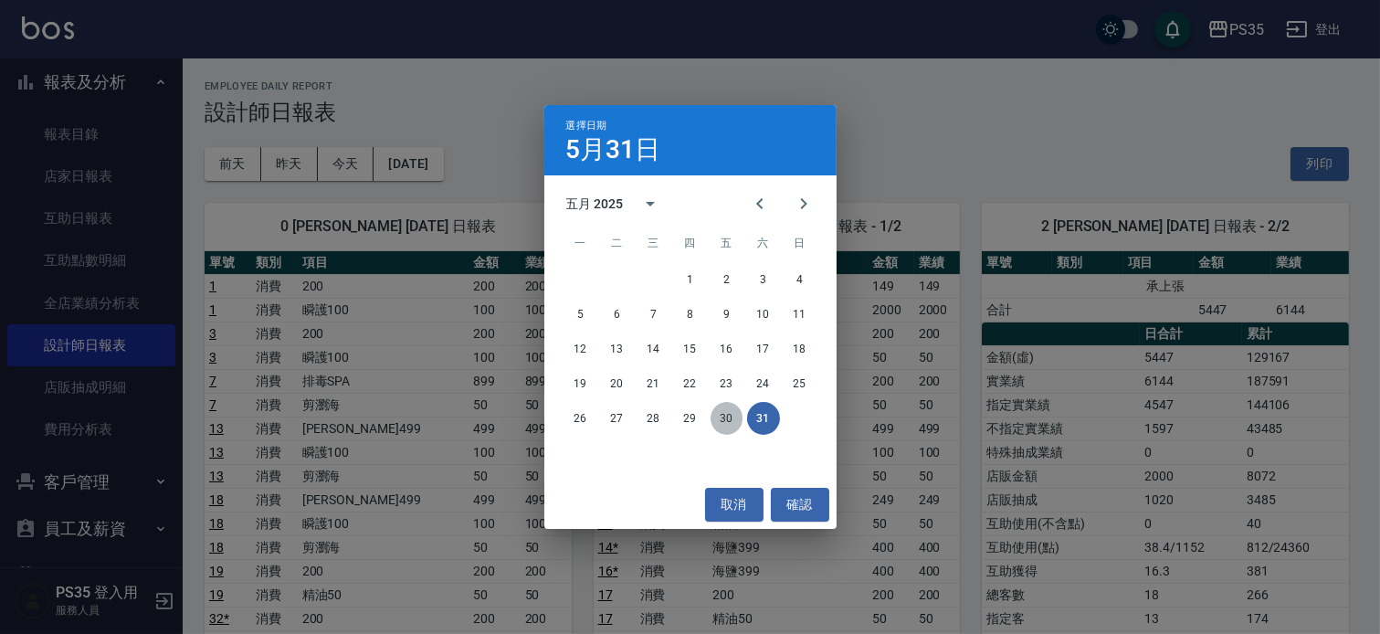
click at [718, 422] on button "30" at bounding box center [726, 418] width 33 height 33
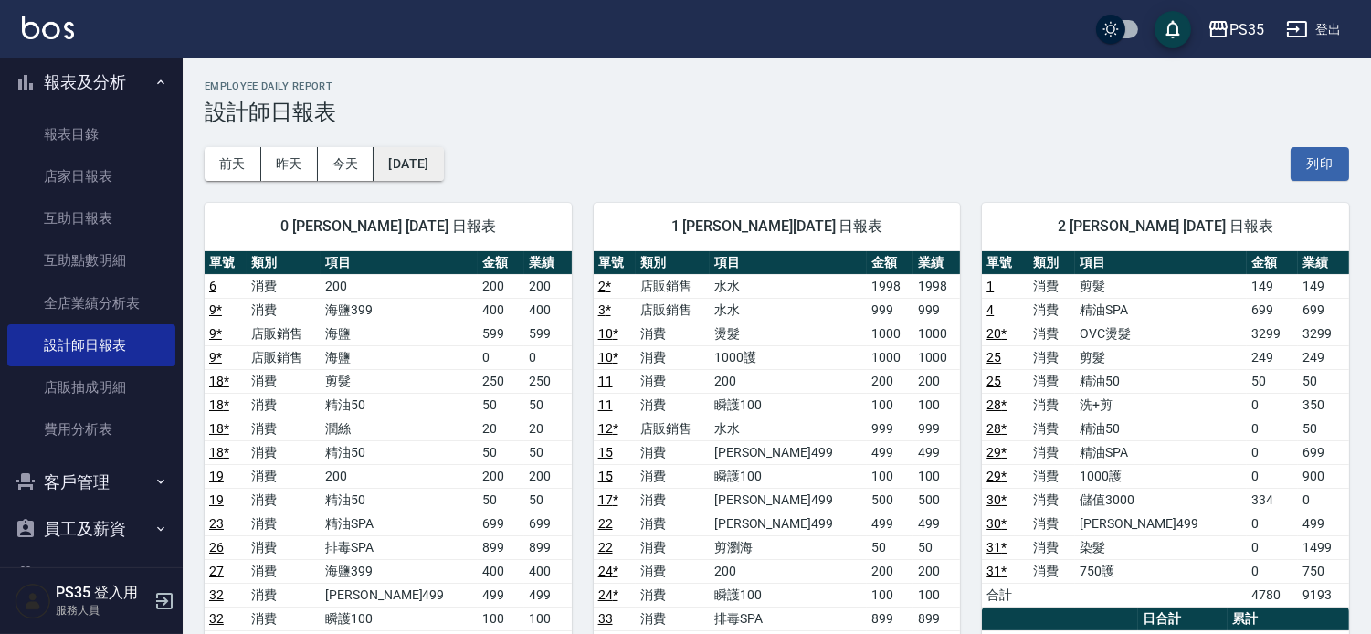
click at [436, 155] on button "[DATE]" at bounding box center [407, 164] width 69 height 34
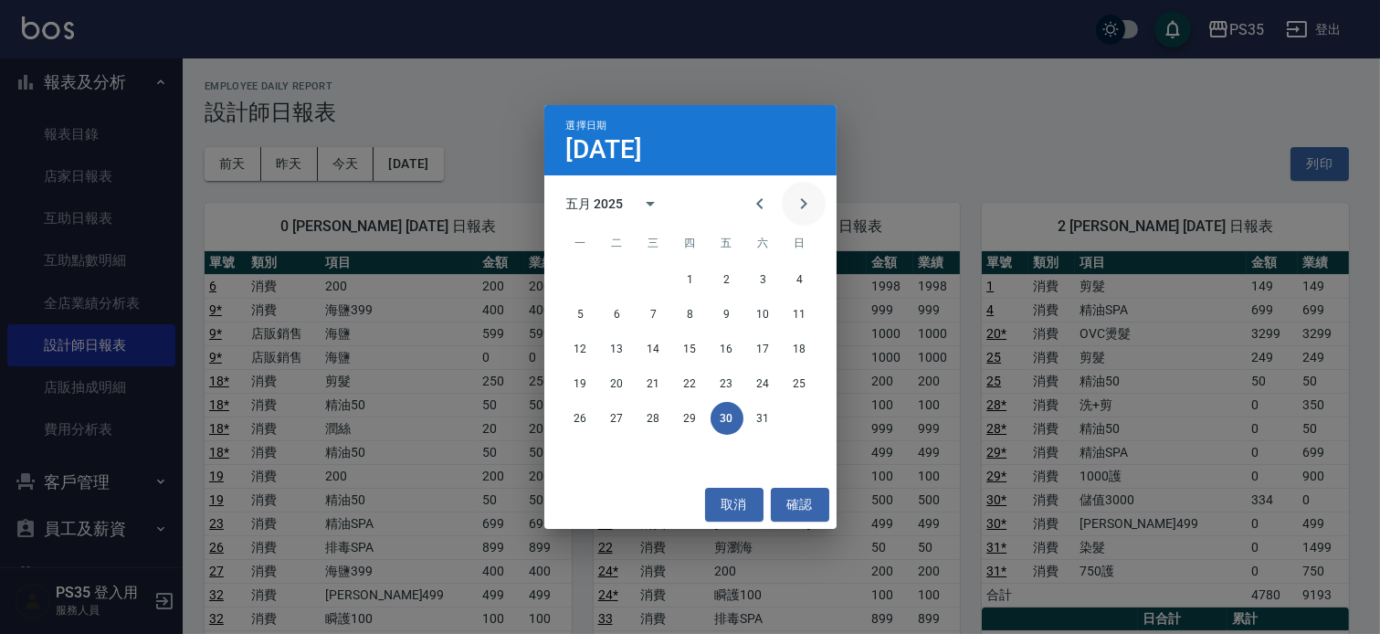
click at [798, 204] on icon "Next month" at bounding box center [804, 204] width 22 height 22
click at [590, 454] on button "30" at bounding box center [580, 452] width 33 height 33
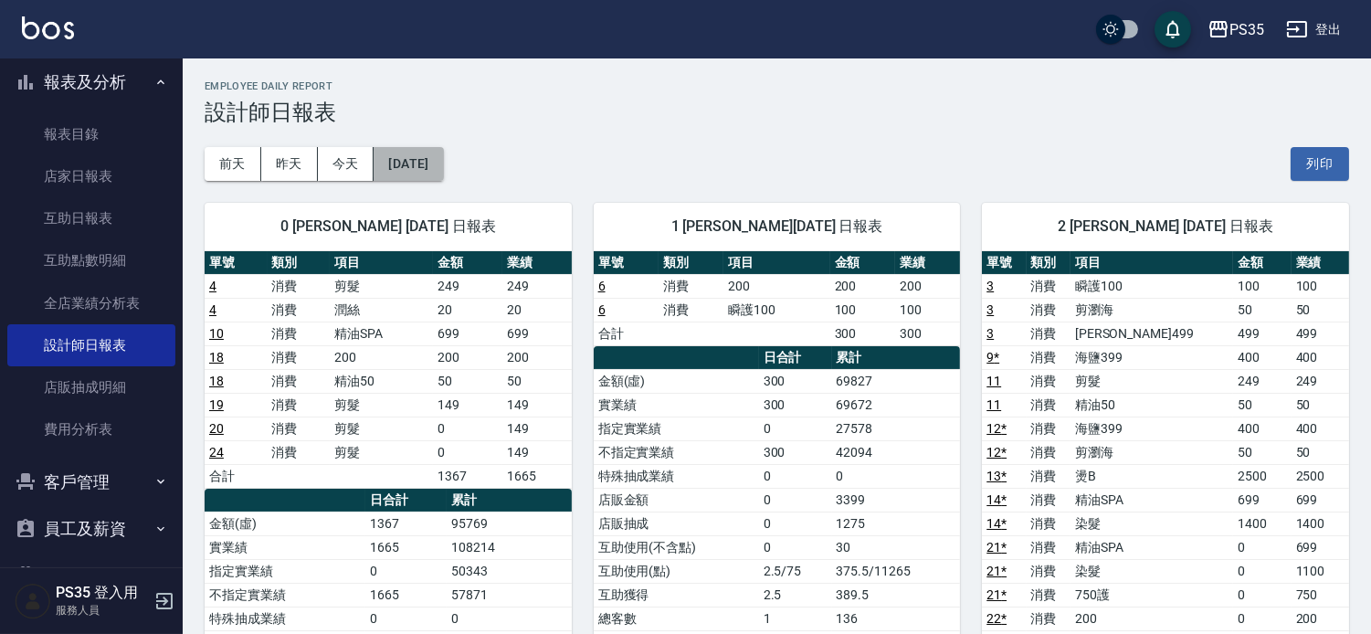
click at [425, 173] on button "[DATE]" at bounding box center [407, 164] width 69 height 34
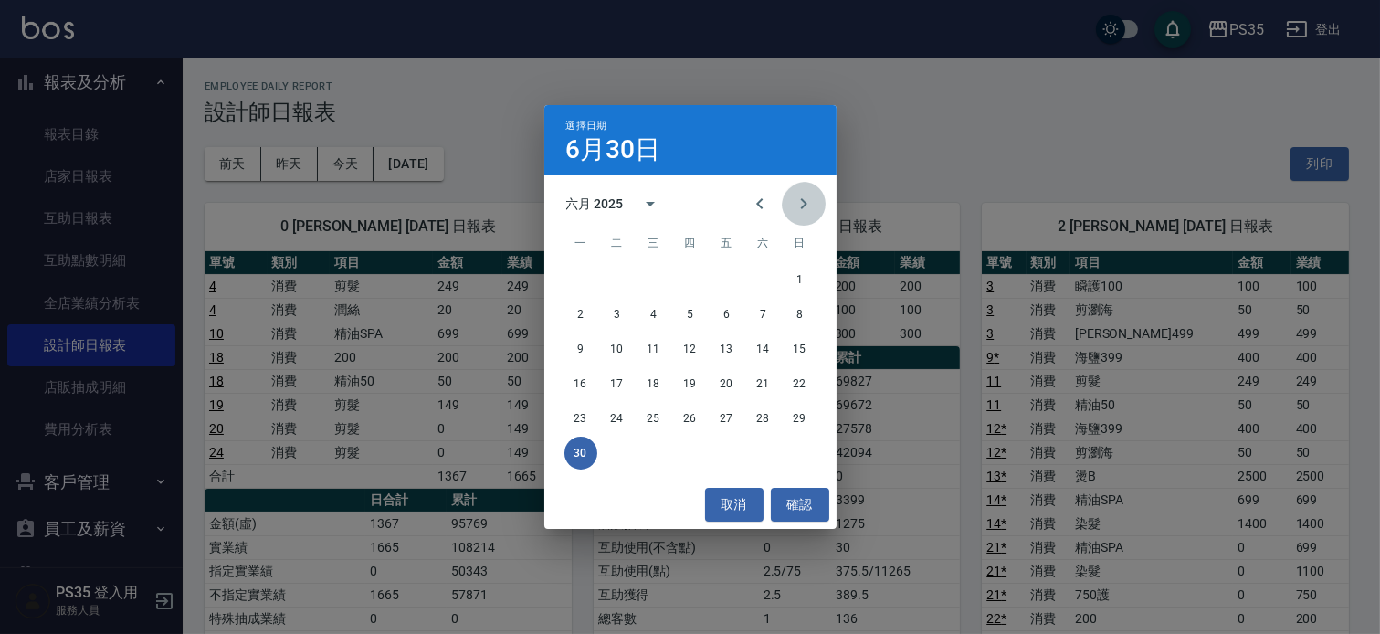
click at [801, 215] on icon "Next month" at bounding box center [804, 204] width 22 height 22
click at [685, 430] on button "31" at bounding box center [690, 418] width 33 height 33
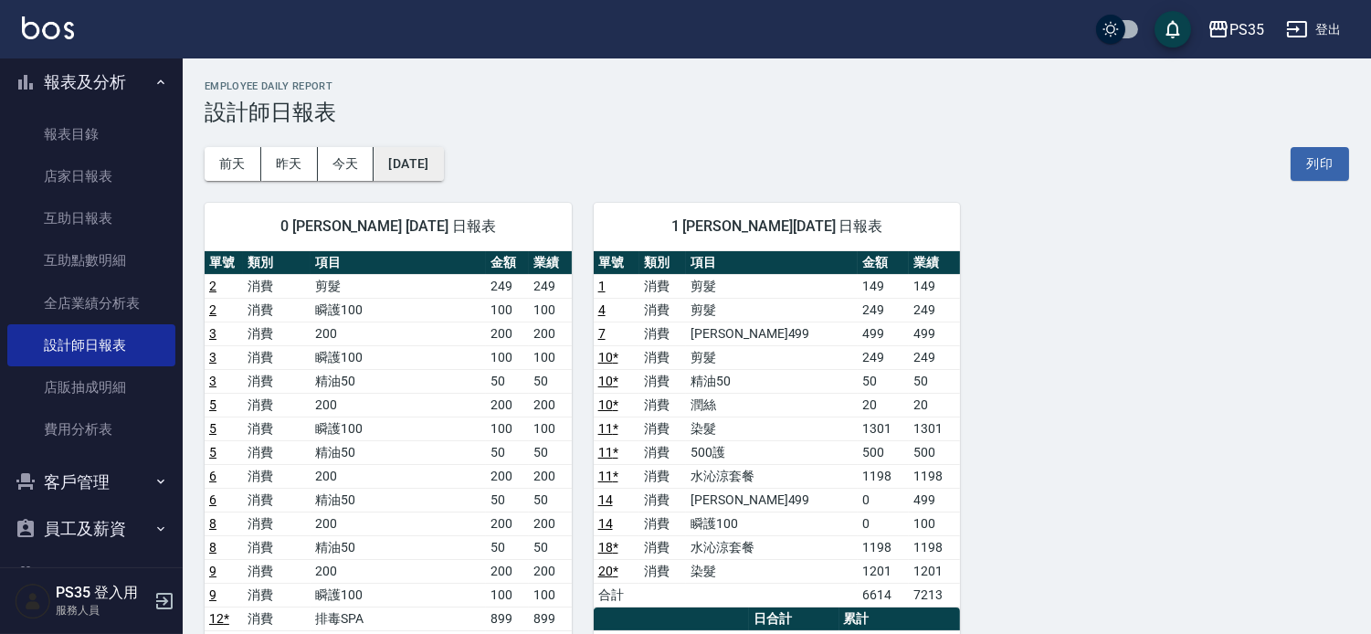
click at [433, 162] on button "[DATE]" at bounding box center [407, 164] width 69 height 34
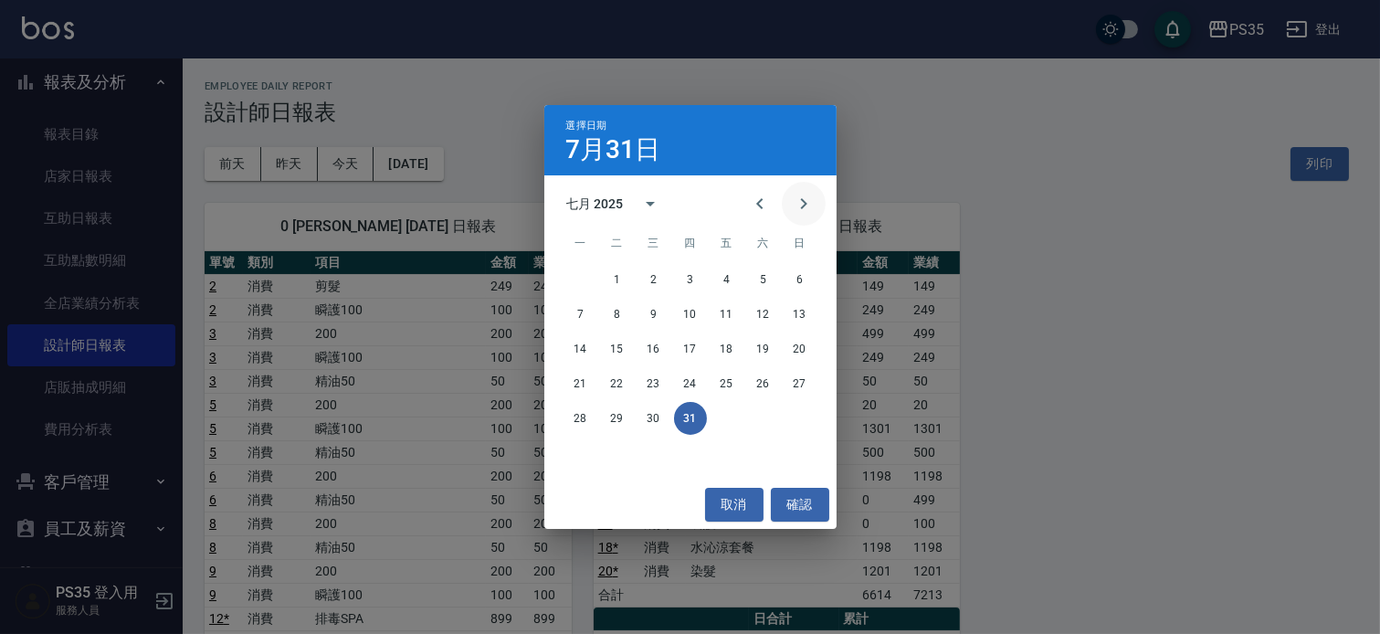
click at [793, 208] on icon "Next month" at bounding box center [804, 204] width 22 height 22
click at [804, 425] on button "31" at bounding box center [799, 418] width 33 height 33
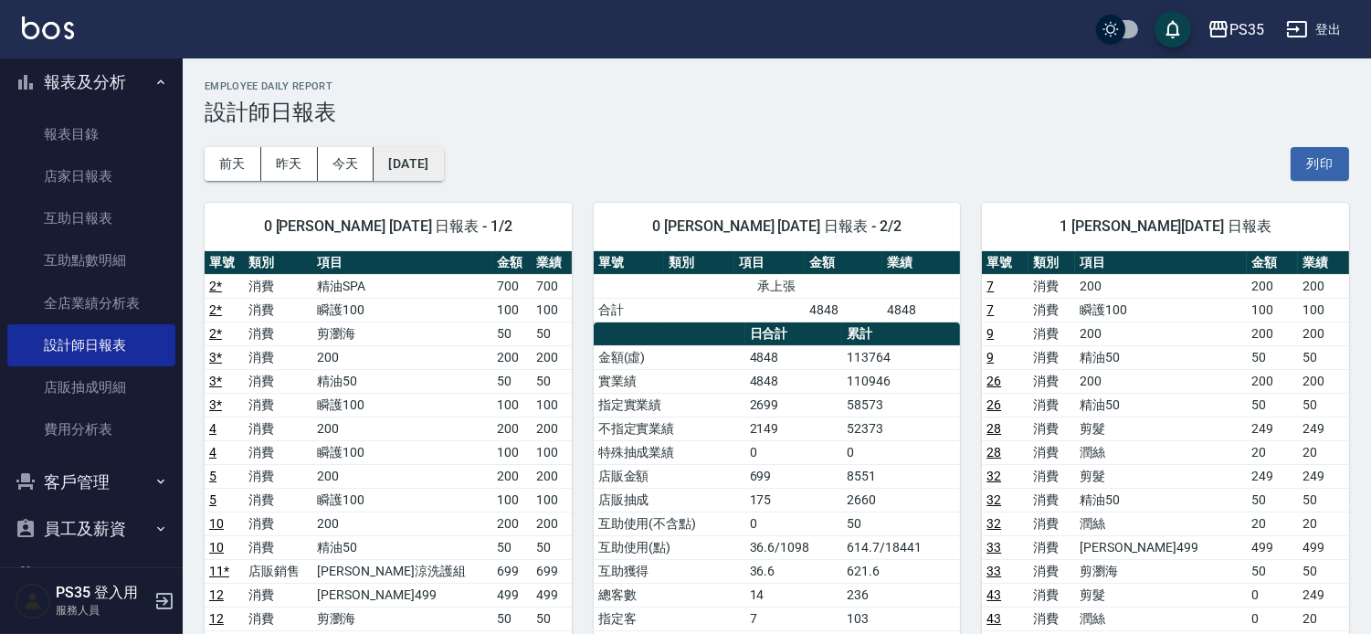
click at [439, 167] on button "[DATE]" at bounding box center [407, 164] width 69 height 34
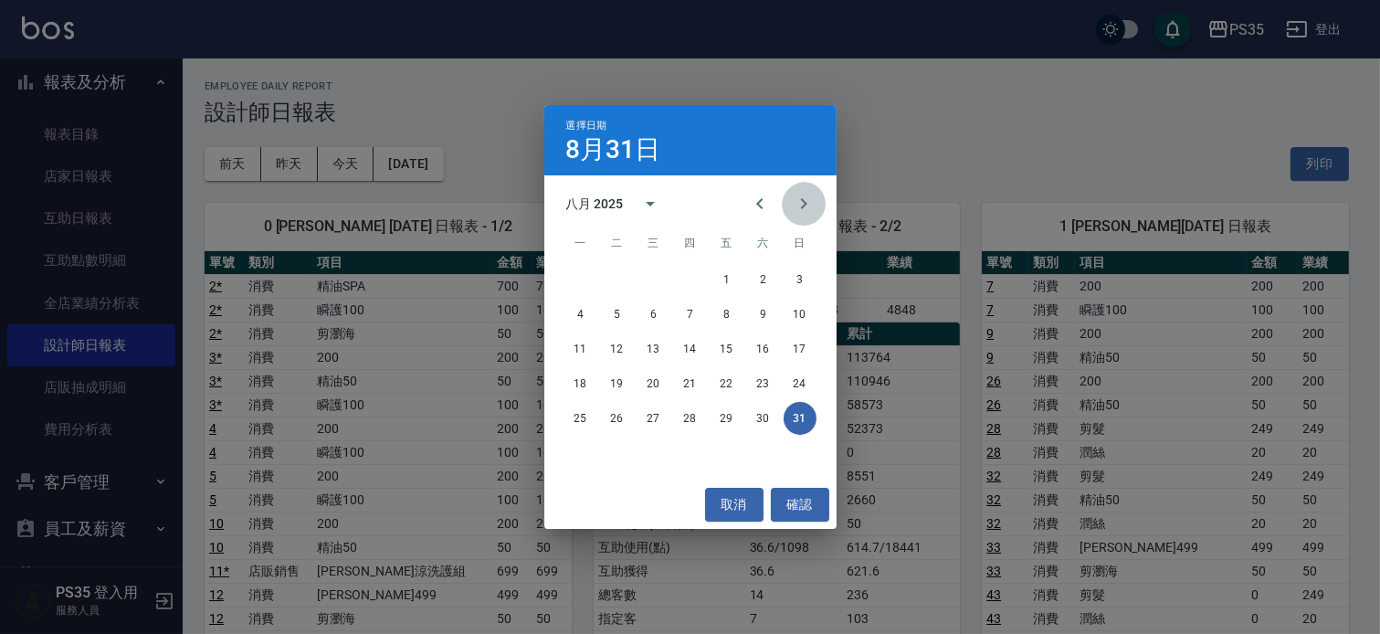
click at [807, 199] on icon "Next month" at bounding box center [804, 204] width 22 height 22
click at [847, 133] on div "選擇日期 [DATE] 九月 2025 一 二 三 四 五 六 日 1 2 3 4 5 6 7 8 9 10 11 12 13 14 15 16 17 18 …" at bounding box center [690, 317] width 1380 height 634
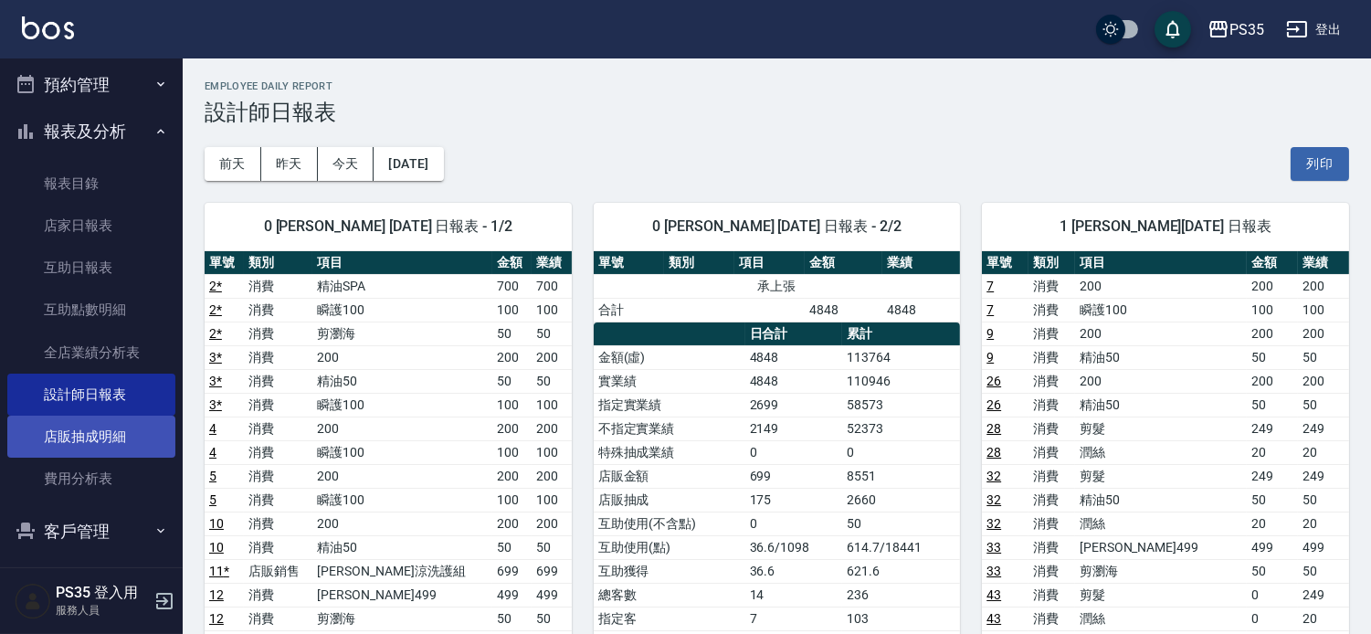
scroll to position [153, 0]
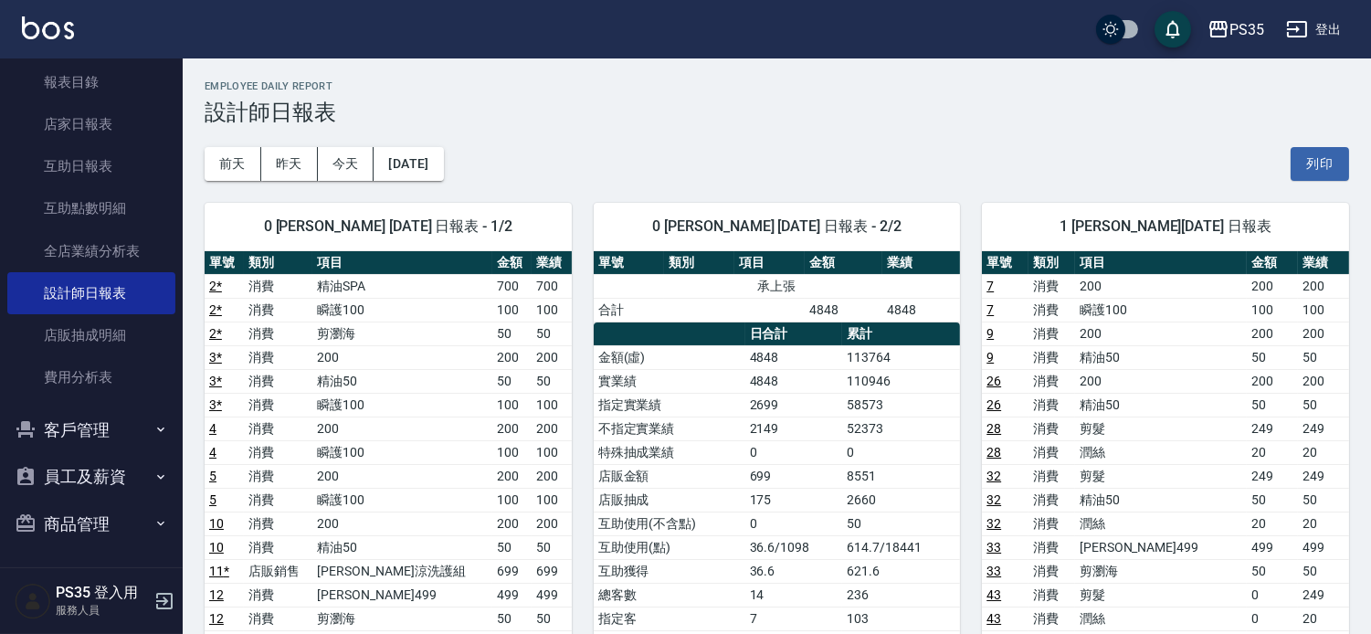
click at [125, 435] on button "客戶管理" at bounding box center [91, 429] width 168 height 47
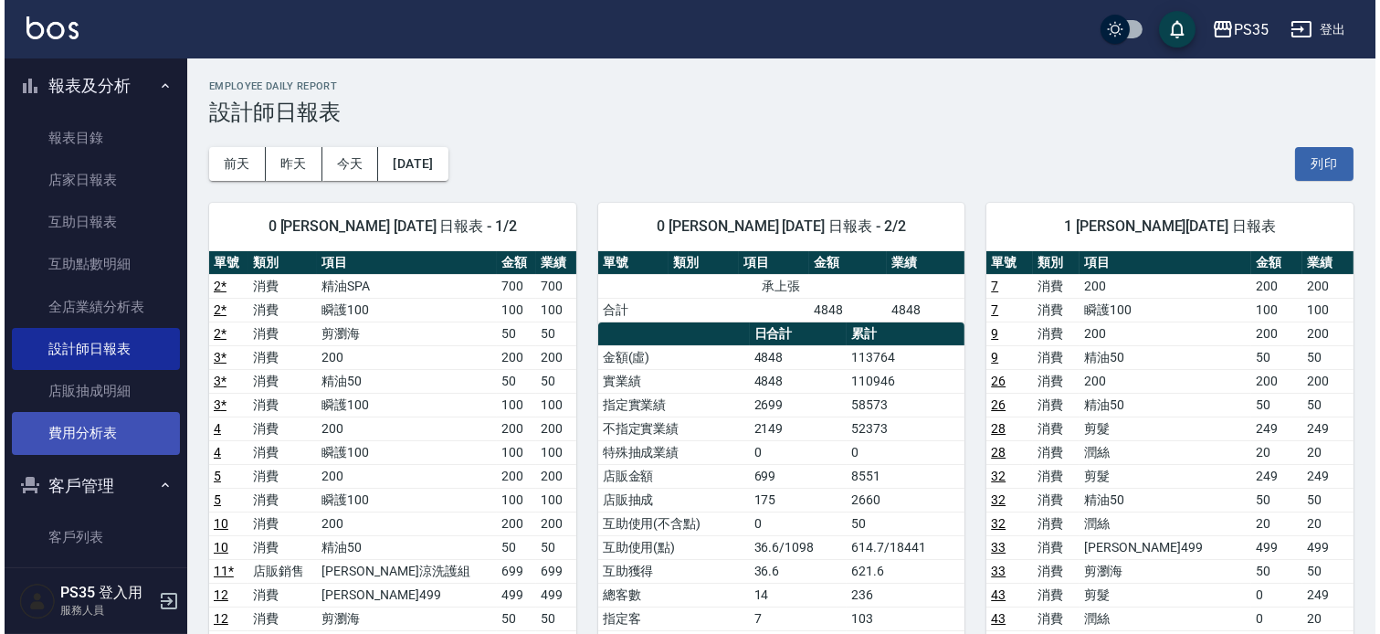
scroll to position [0, 0]
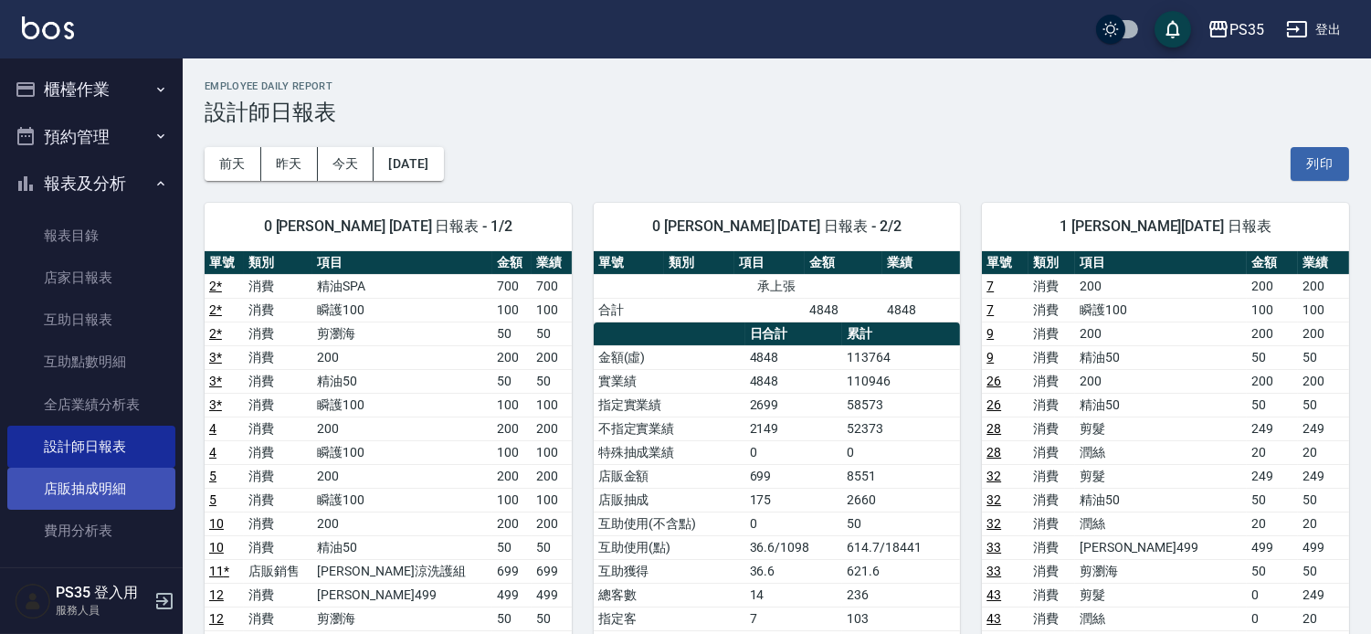
click at [116, 497] on link "店販抽成明細" at bounding box center [91, 489] width 168 height 42
